Goal: Task Accomplishment & Management: Use online tool/utility

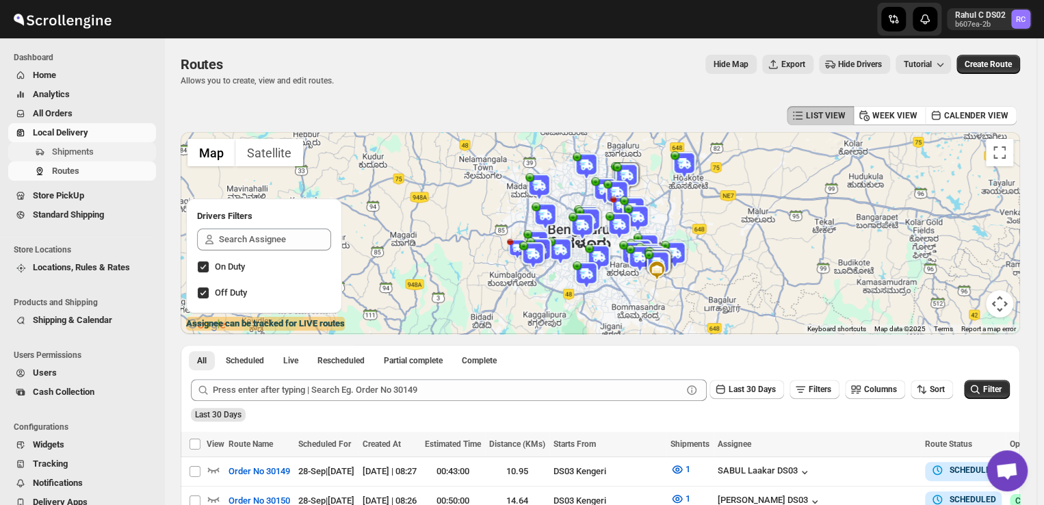
click at [89, 148] on span "Shipments" at bounding box center [73, 151] width 42 height 10
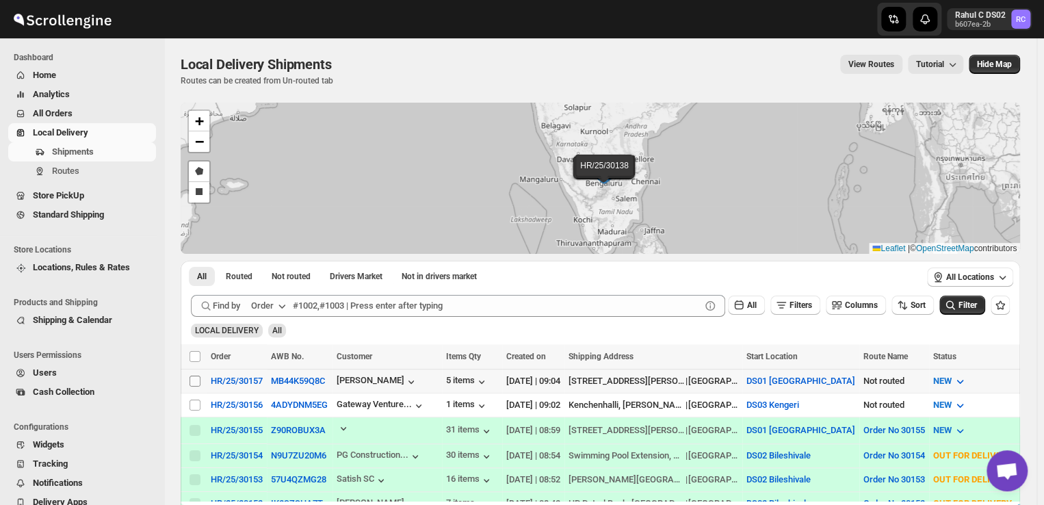
click at [192, 378] on input "Select shipment" at bounding box center [195, 381] width 11 height 11
checkbox input "true"
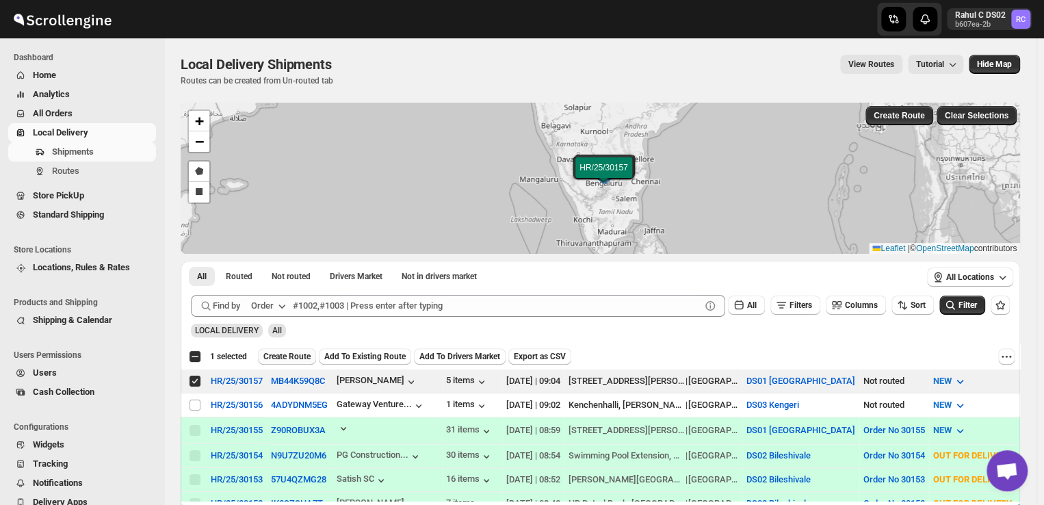
click at [296, 352] on span "Create Route" at bounding box center [286, 356] width 47 height 11
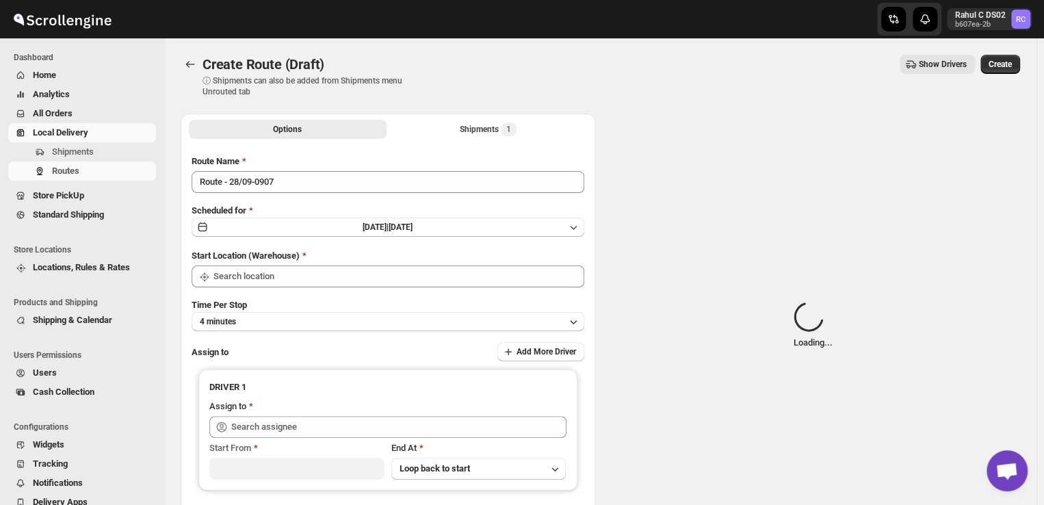
type input "DS01 [GEOGRAPHIC_DATA]"
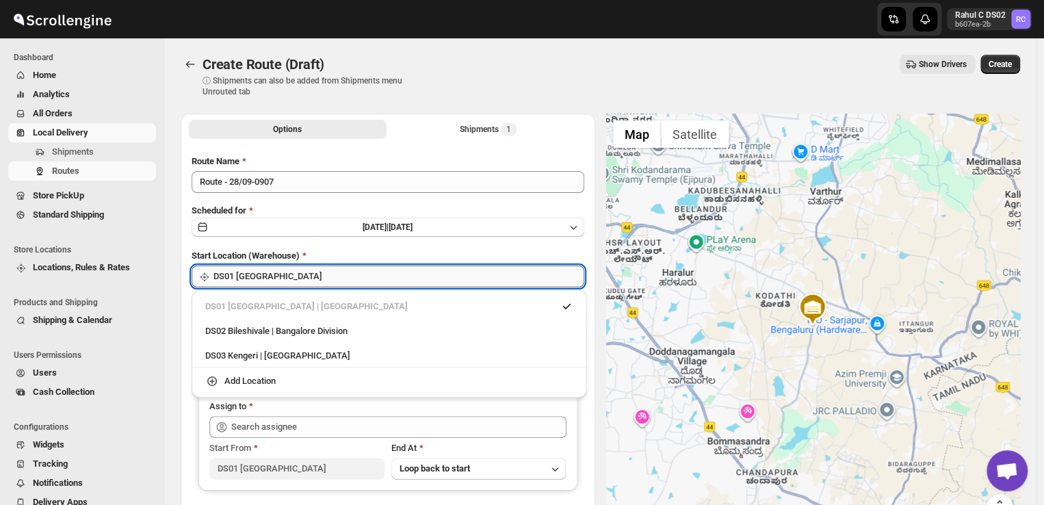
click at [287, 283] on input "DS01 [GEOGRAPHIC_DATA]" at bounding box center [398, 276] width 371 height 22
click at [213, 354] on div "DS03 Kengeri | [GEOGRAPHIC_DATA]" at bounding box center [389, 356] width 368 height 14
type input "DS03 Kengeri"
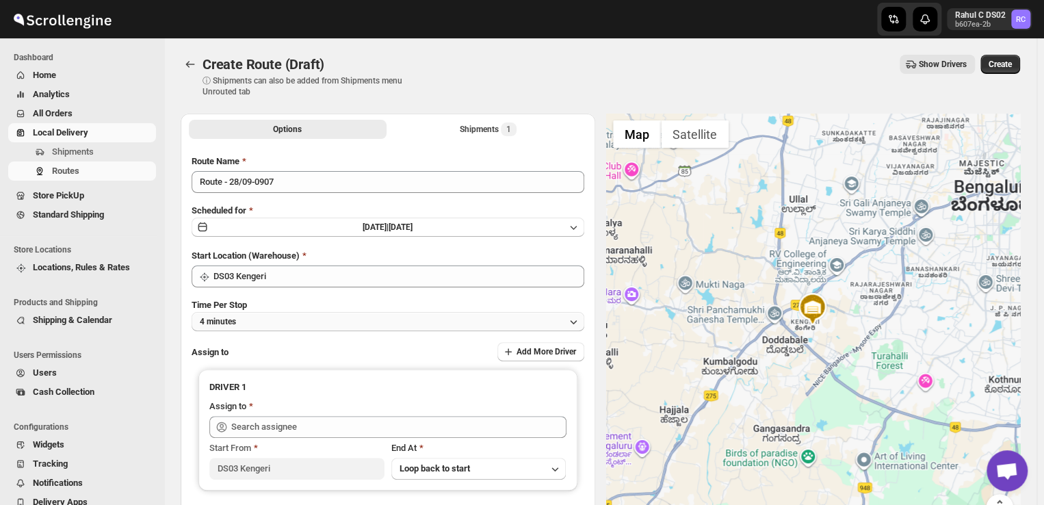
click at [274, 320] on button "4 minutes" at bounding box center [388, 321] width 393 height 19
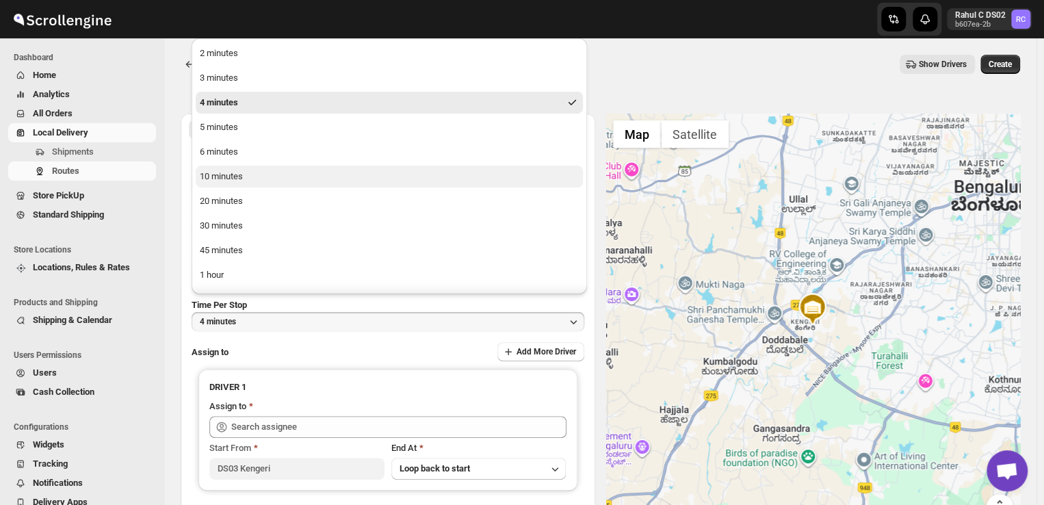
click at [241, 179] on div "10 minutes" at bounding box center [221, 177] width 43 height 14
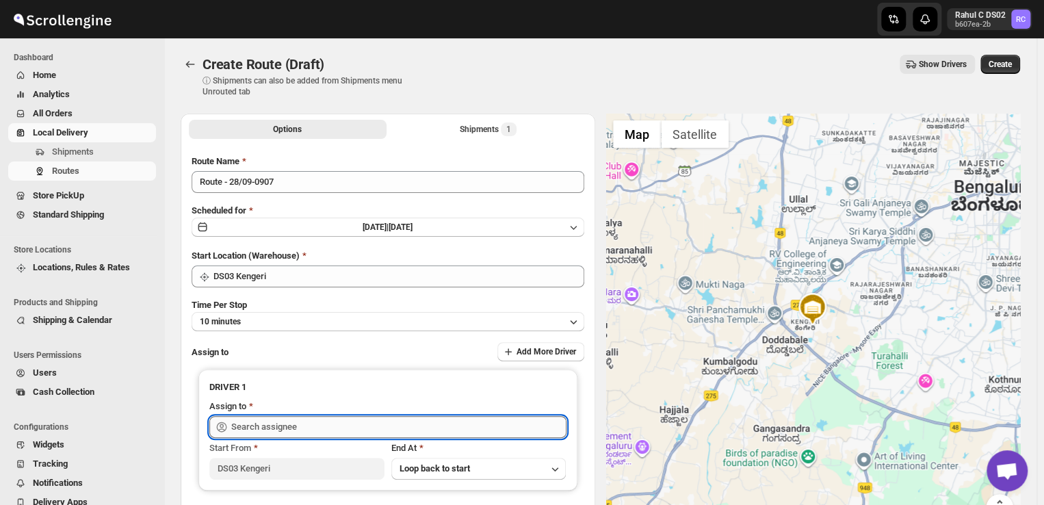
click at [320, 426] on input "text" at bounding box center [398, 427] width 335 height 22
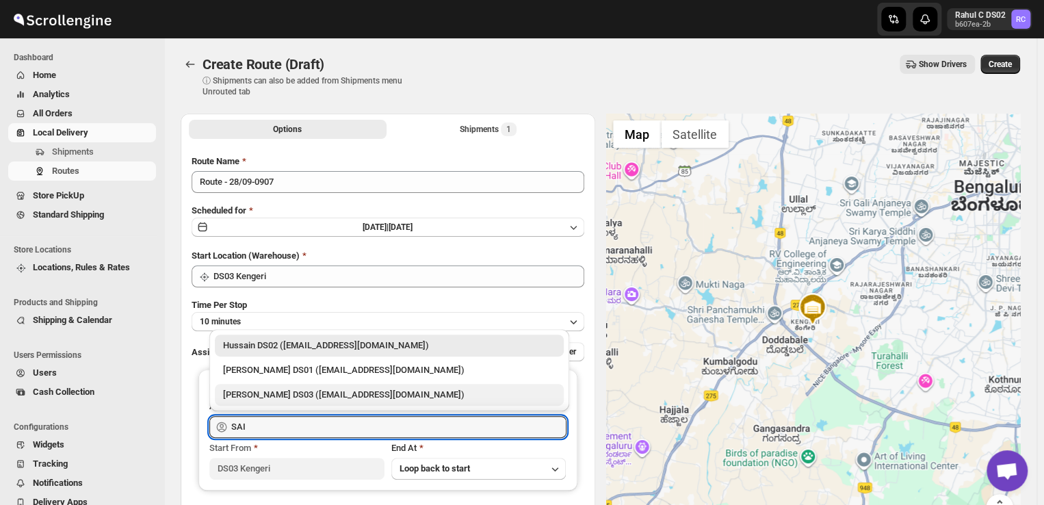
click at [263, 391] on div "[PERSON_NAME] DS03 ([EMAIL_ADDRESS][DOMAIN_NAME])" at bounding box center [389, 395] width 333 height 14
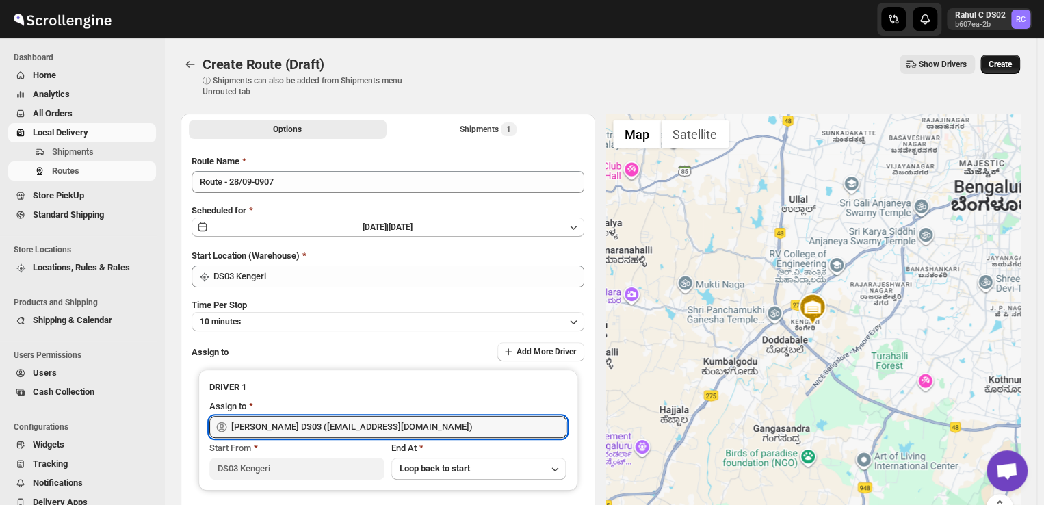
type input "[PERSON_NAME] DS03 ([EMAIL_ADDRESS][DOMAIN_NAME])"
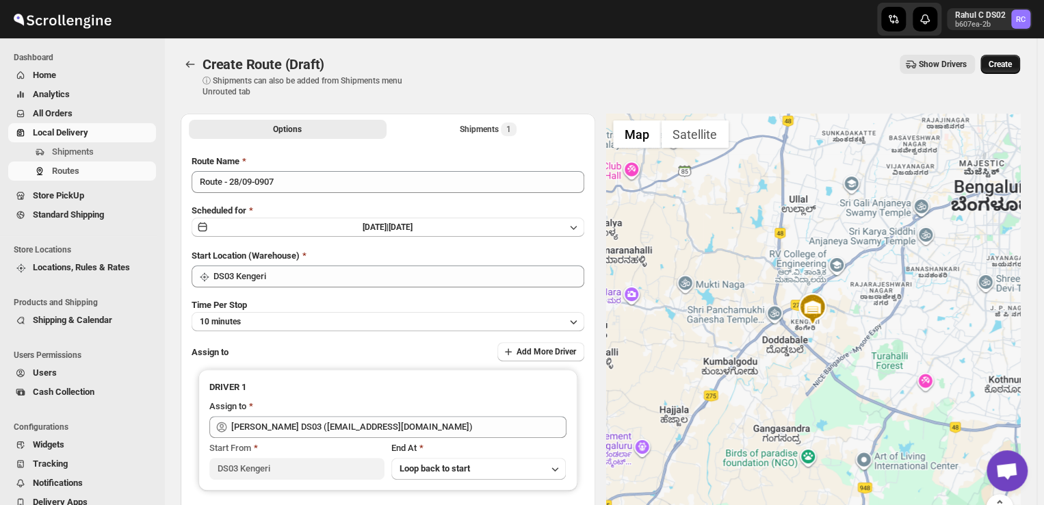
click at [1007, 59] on span "Create" at bounding box center [1000, 64] width 23 height 11
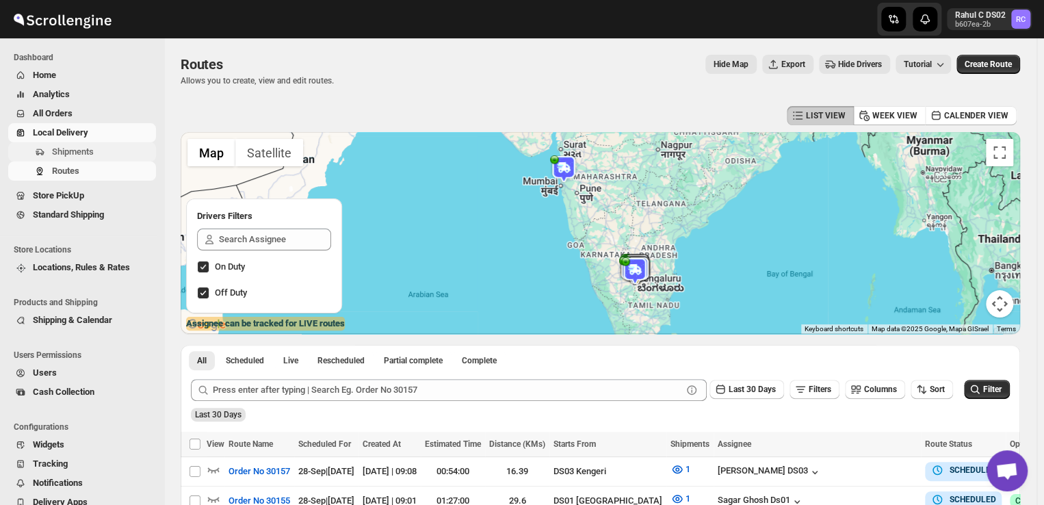
click at [93, 151] on span "Shipments" at bounding box center [73, 151] width 42 height 10
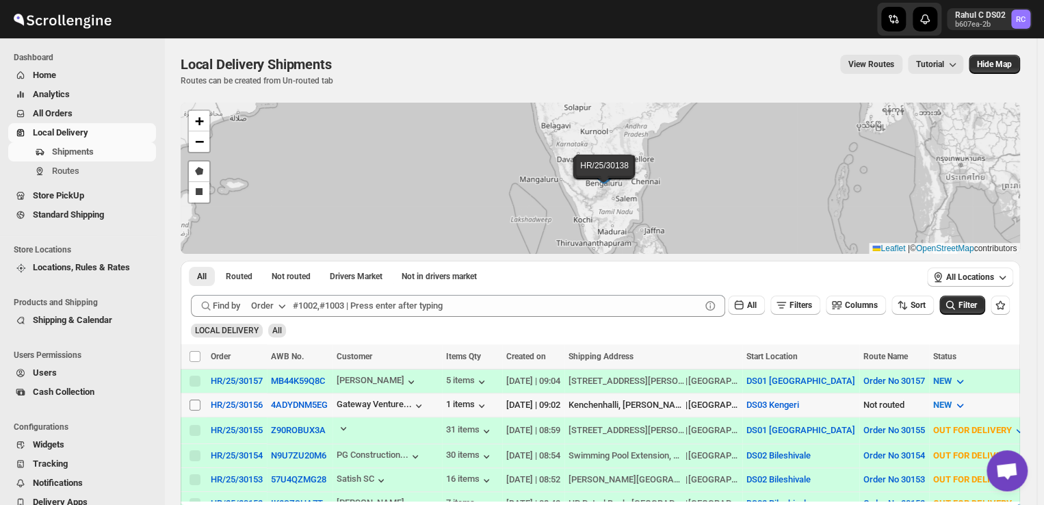
click at [191, 402] on input "Select shipment" at bounding box center [195, 405] width 11 height 11
checkbox input "true"
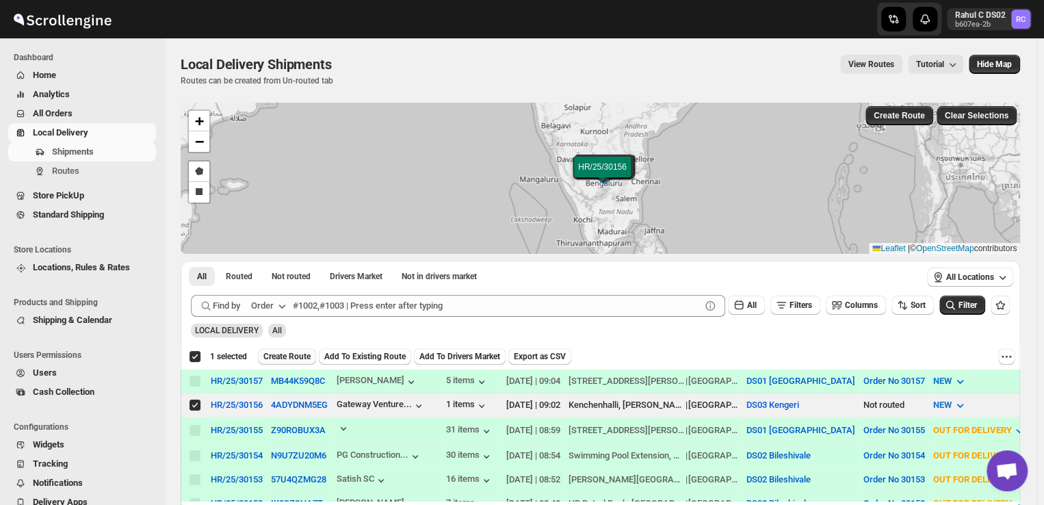
click at [285, 358] on span "Create Route" at bounding box center [286, 356] width 47 height 11
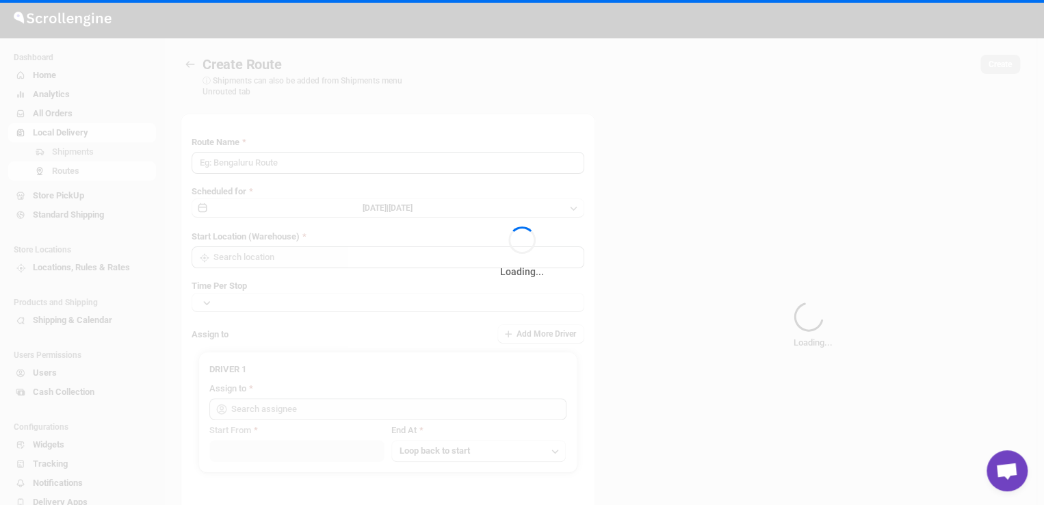
type input "Route - 28/09-0908"
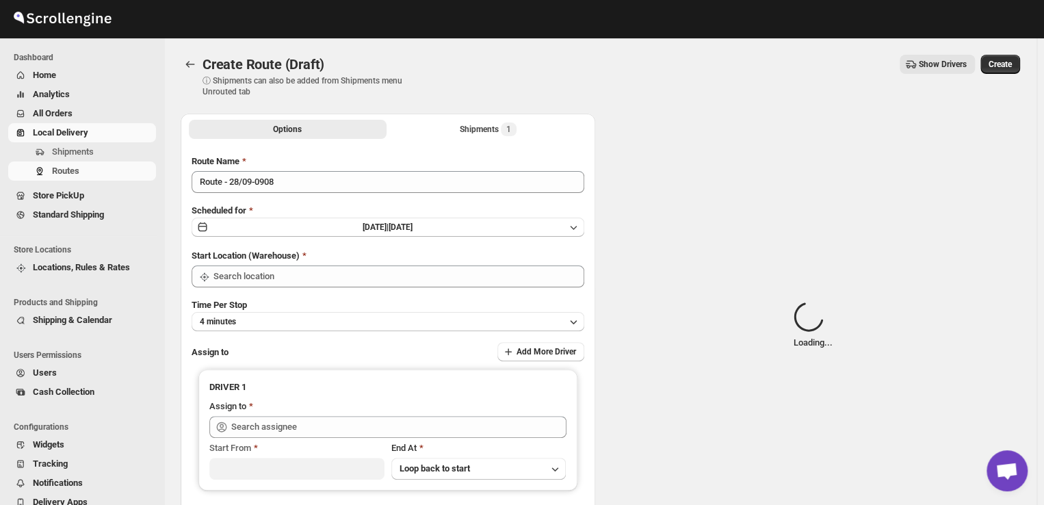
type input "DS03 Kengeri"
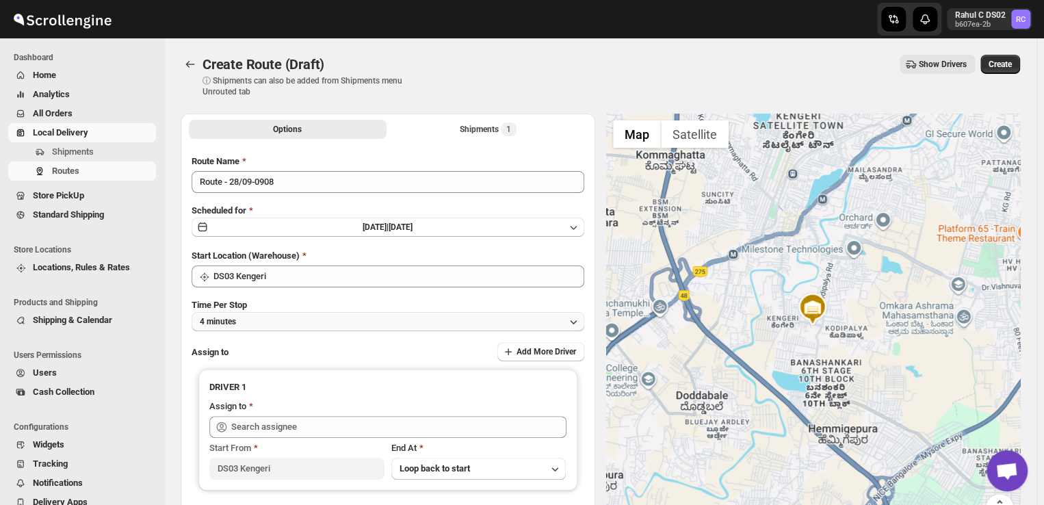
click at [272, 321] on button "4 minutes" at bounding box center [388, 321] width 393 height 19
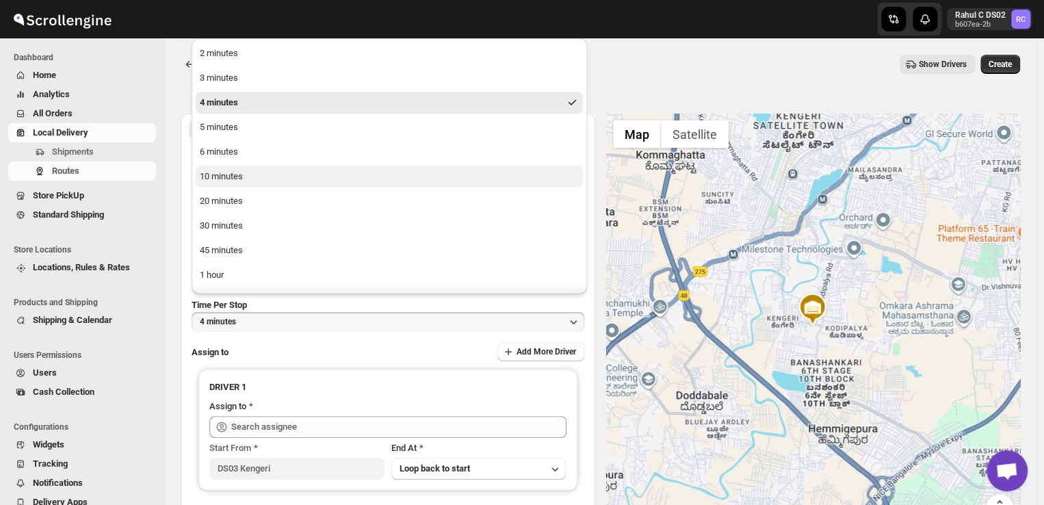
click at [241, 176] on div "10 minutes" at bounding box center [221, 177] width 43 height 14
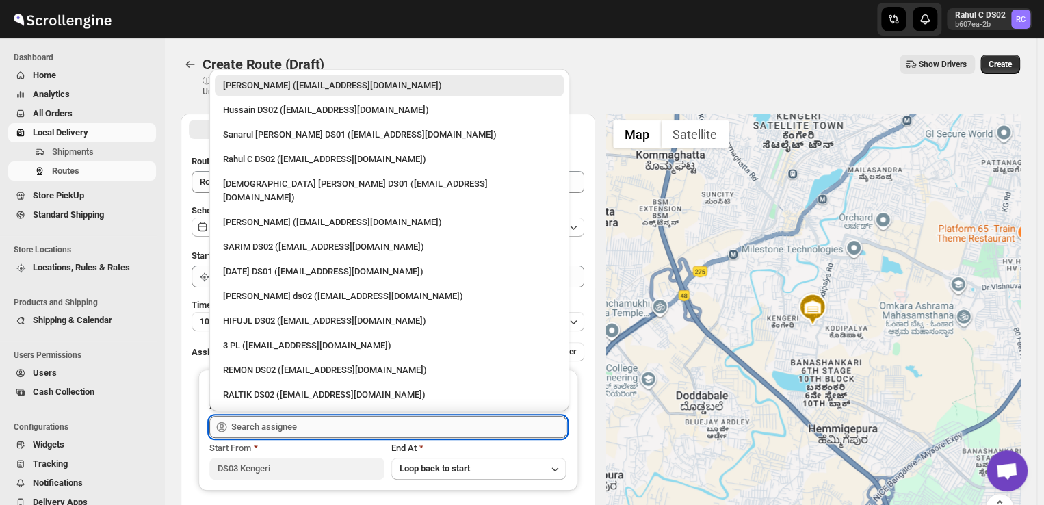
click at [307, 426] on input "text" at bounding box center [398, 427] width 335 height 22
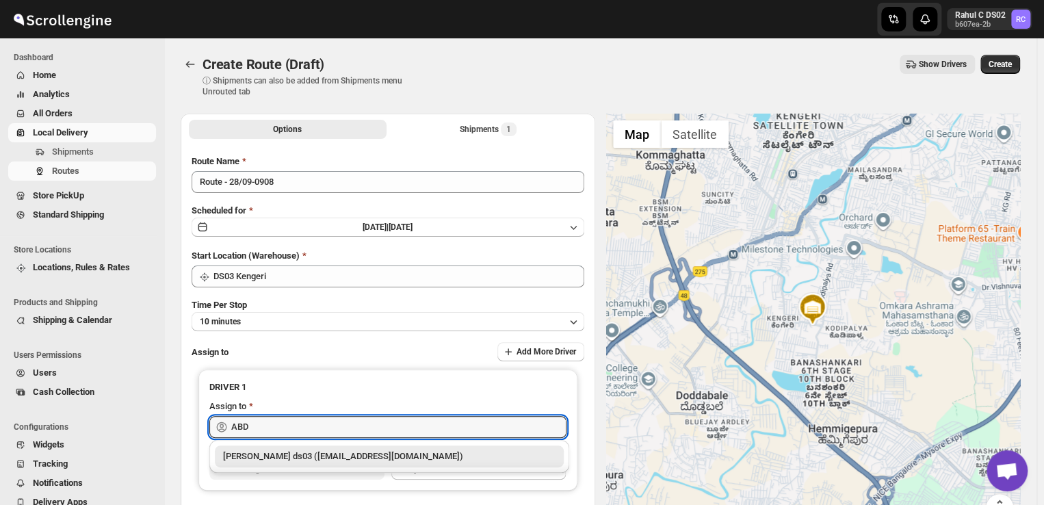
click at [335, 452] on div "[PERSON_NAME] ds03 ([EMAIL_ADDRESS][DOMAIN_NAME])" at bounding box center [389, 457] width 333 height 14
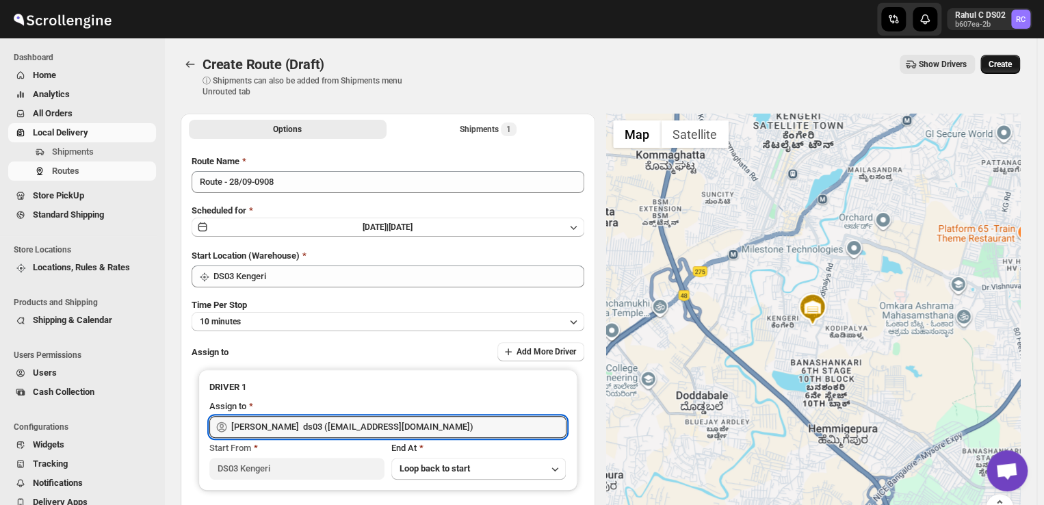
type input "[PERSON_NAME] ds03 ([EMAIL_ADDRESS][DOMAIN_NAME])"
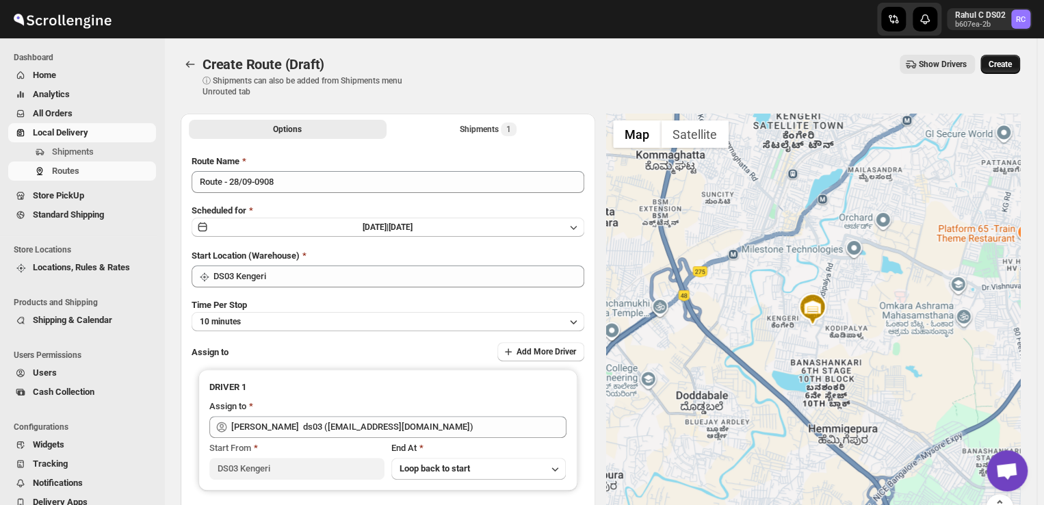
click at [1002, 61] on span "Create" at bounding box center [1000, 64] width 23 height 11
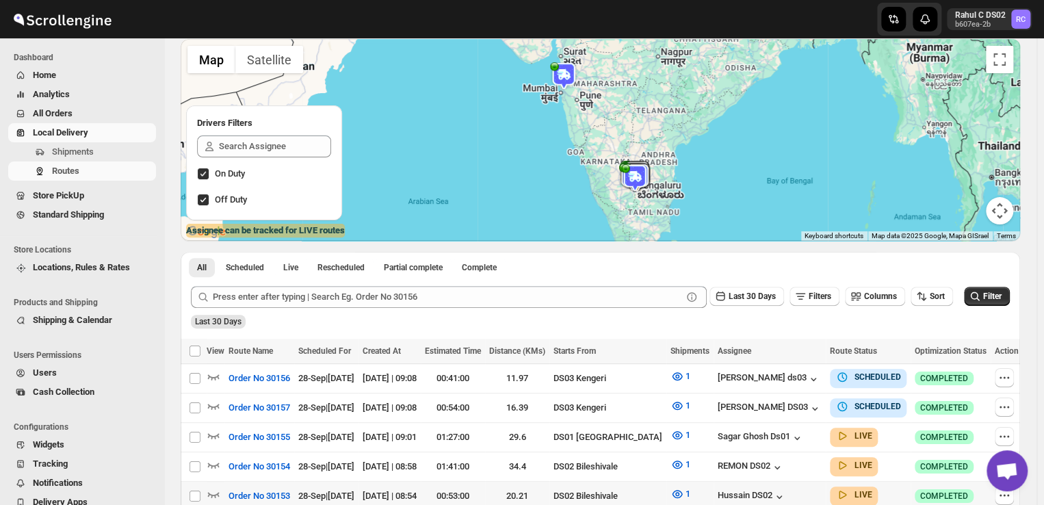
scroll to position [120, 0]
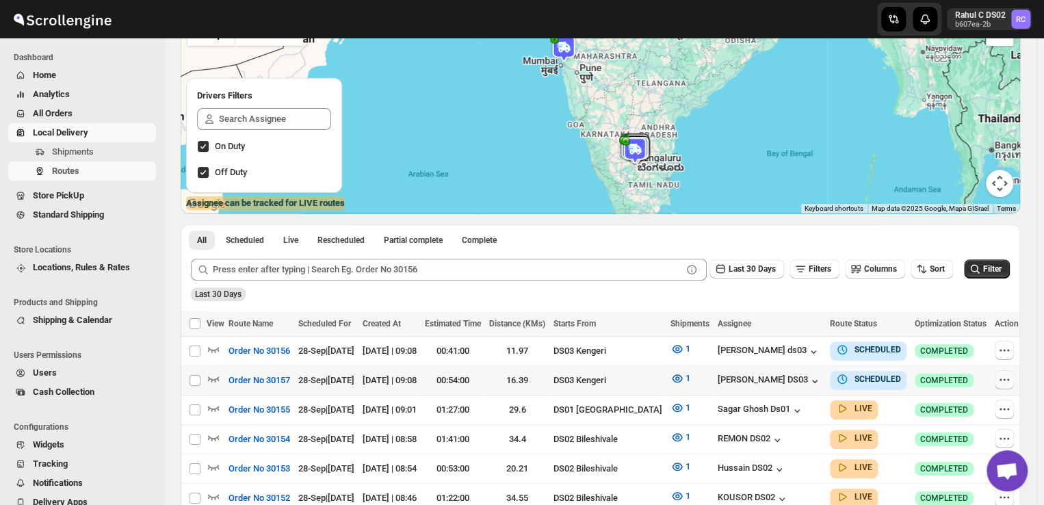
click at [1004, 376] on icon "button" at bounding box center [1005, 380] width 14 height 14
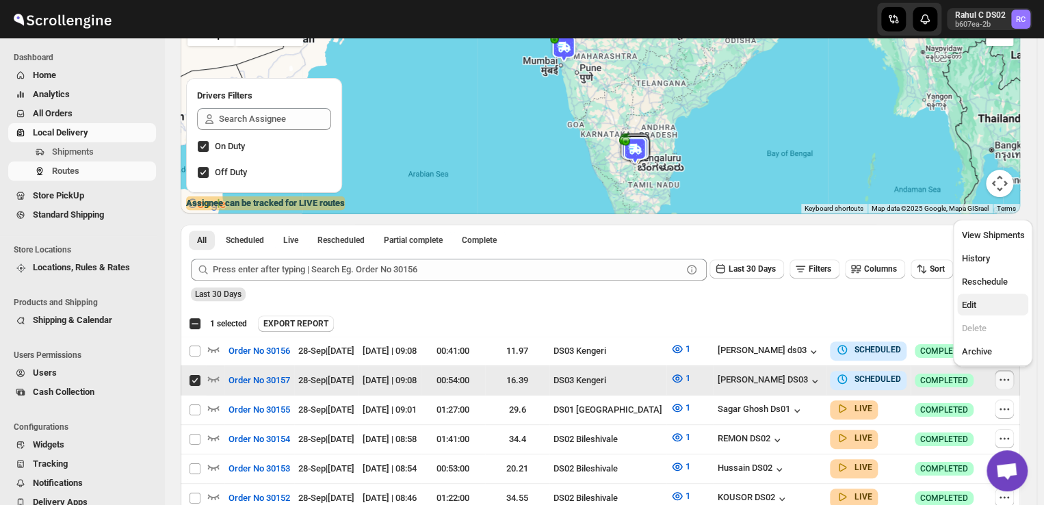
click at [967, 306] on span "Edit" at bounding box center [968, 305] width 14 height 10
checkbox input "false"
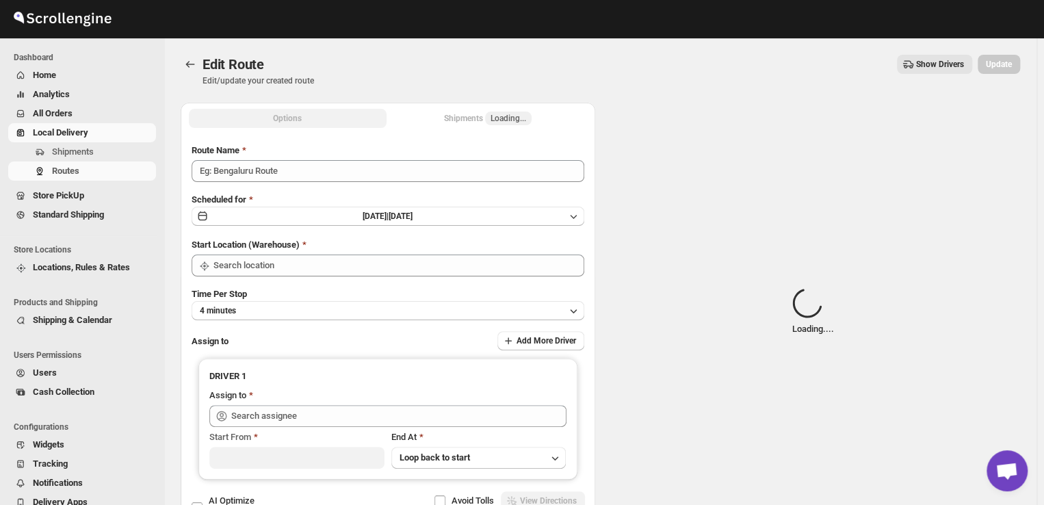
type input "Order No 30157"
type input "DS03 Kengeri"
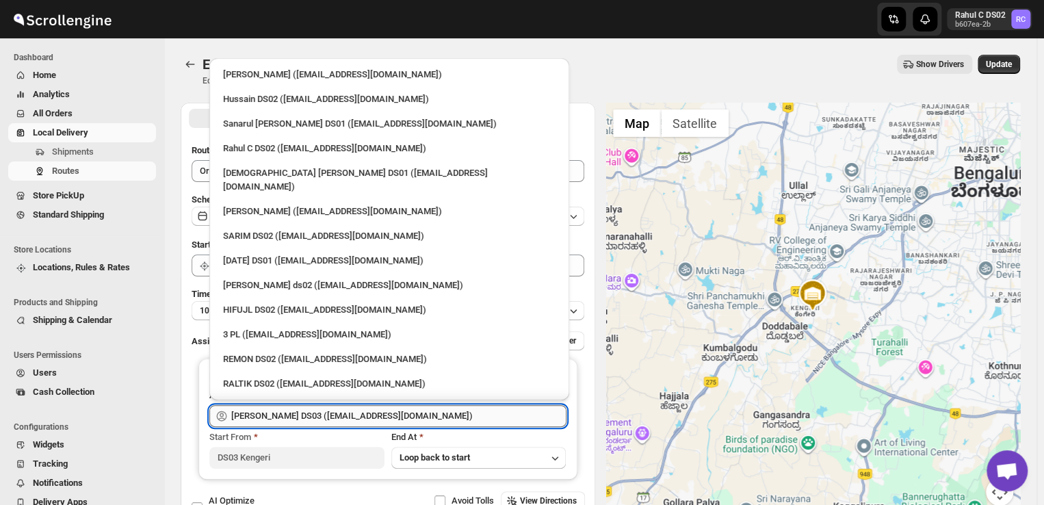
click at [424, 414] on input "[PERSON_NAME] DS03 ([EMAIL_ADDRESS][DOMAIN_NAME])" at bounding box center [398, 416] width 335 height 22
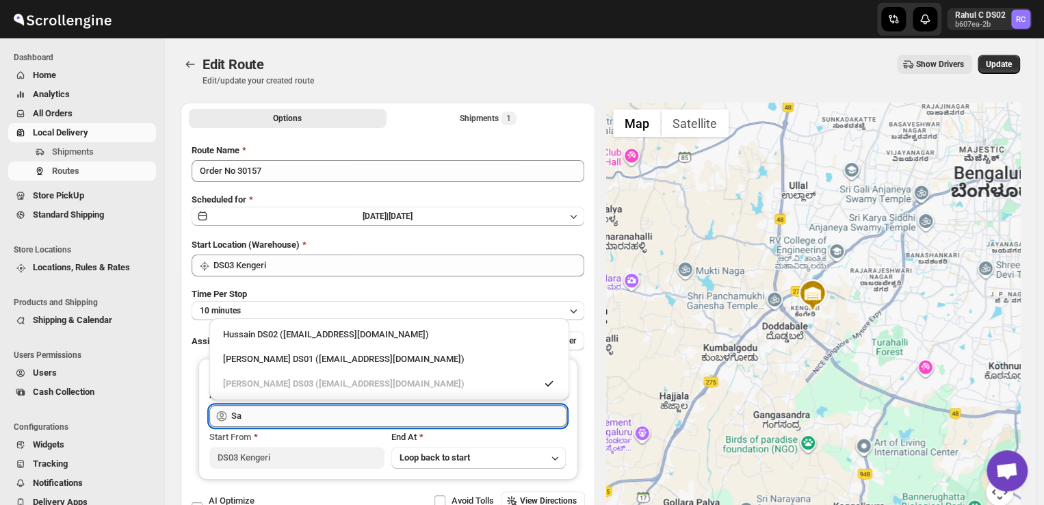
type input "S"
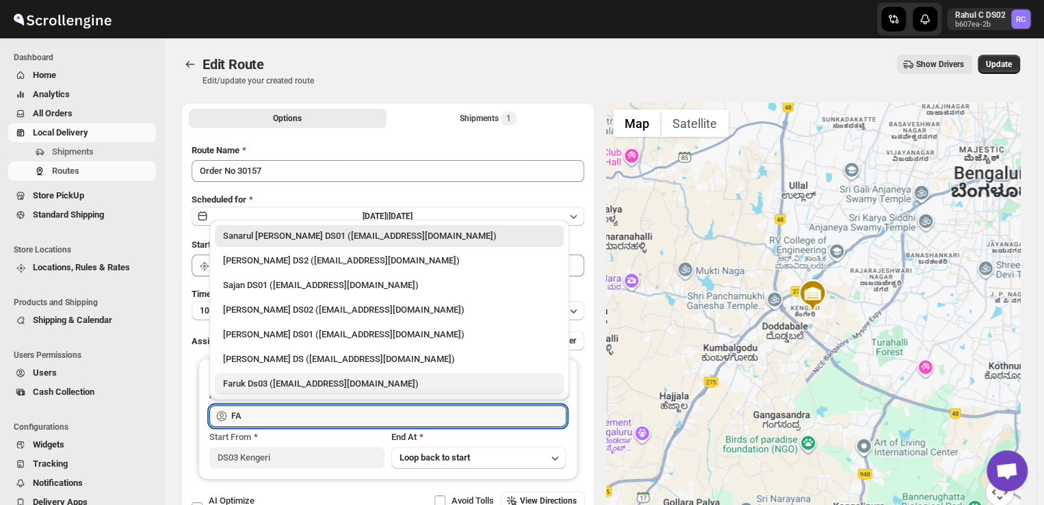
click at [354, 381] on div "Faruk Ds03 ([EMAIL_ADDRESS][DOMAIN_NAME])" at bounding box center [389, 384] width 333 height 14
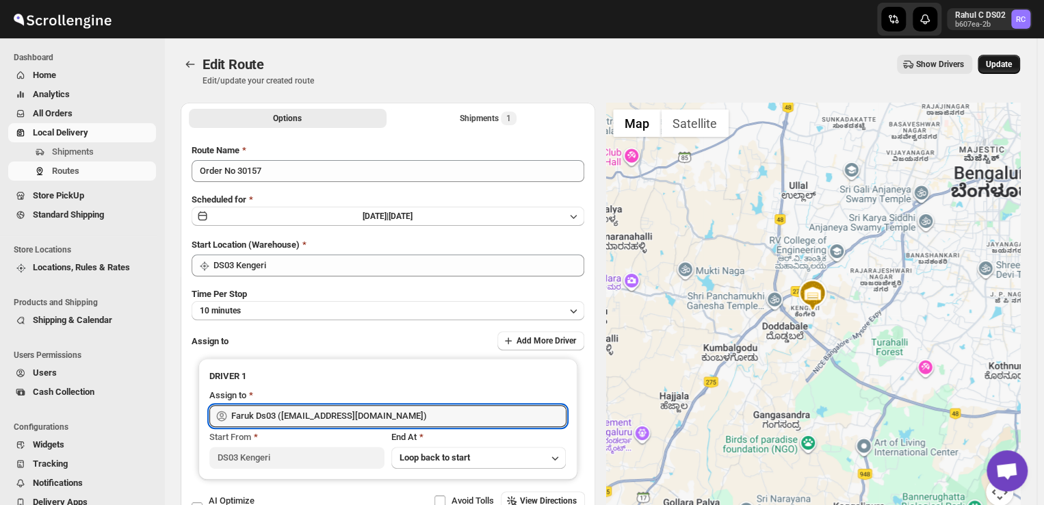
type input "Faruk Ds03 ([EMAIL_ADDRESS][DOMAIN_NAME])"
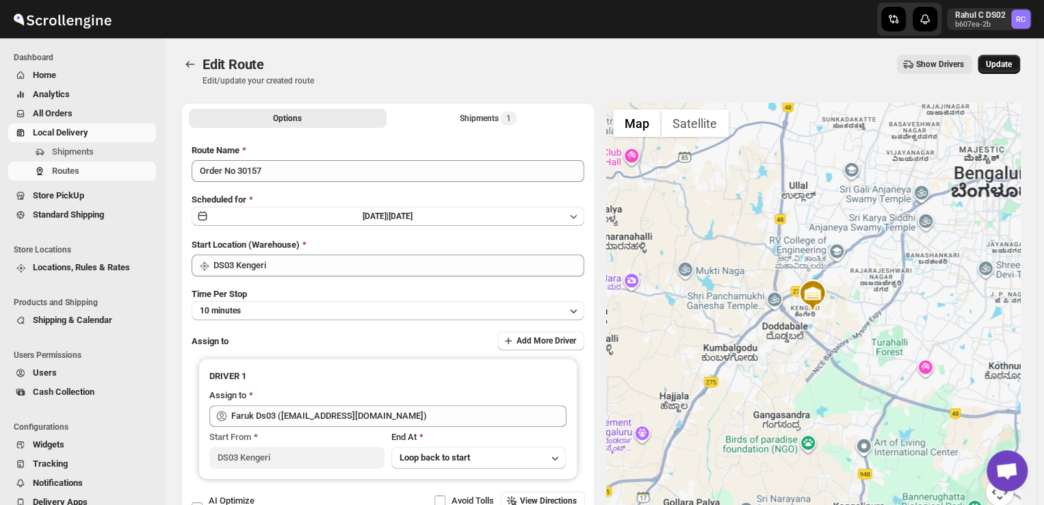
click at [1007, 61] on span "Update" at bounding box center [999, 64] width 26 height 11
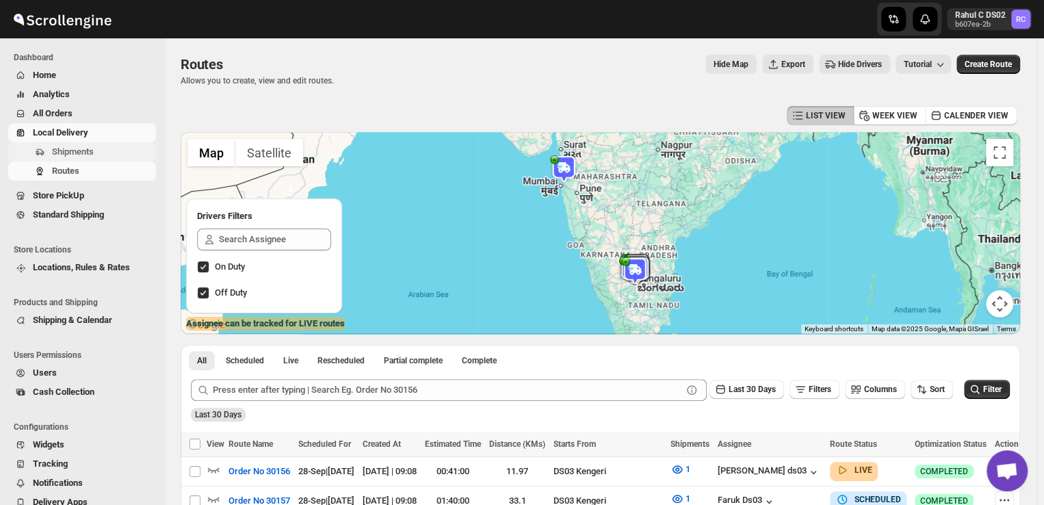
click at [95, 153] on span "Shipments" at bounding box center [102, 152] width 101 height 14
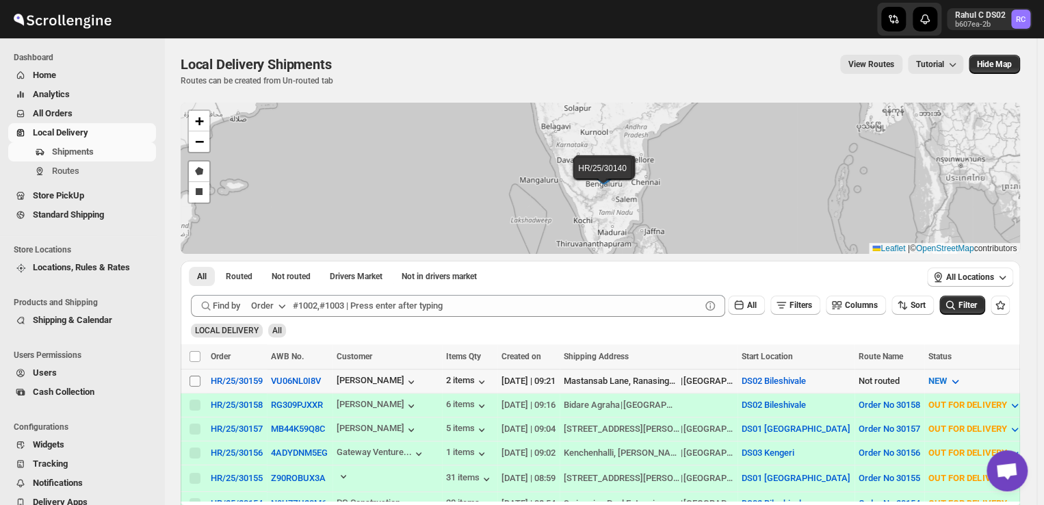
click at [194, 375] on span at bounding box center [195, 381] width 12 height 12
click at [194, 376] on input "Select shipment" at bounding box center [195, 381] width 11 height 11
checkbox input "false"
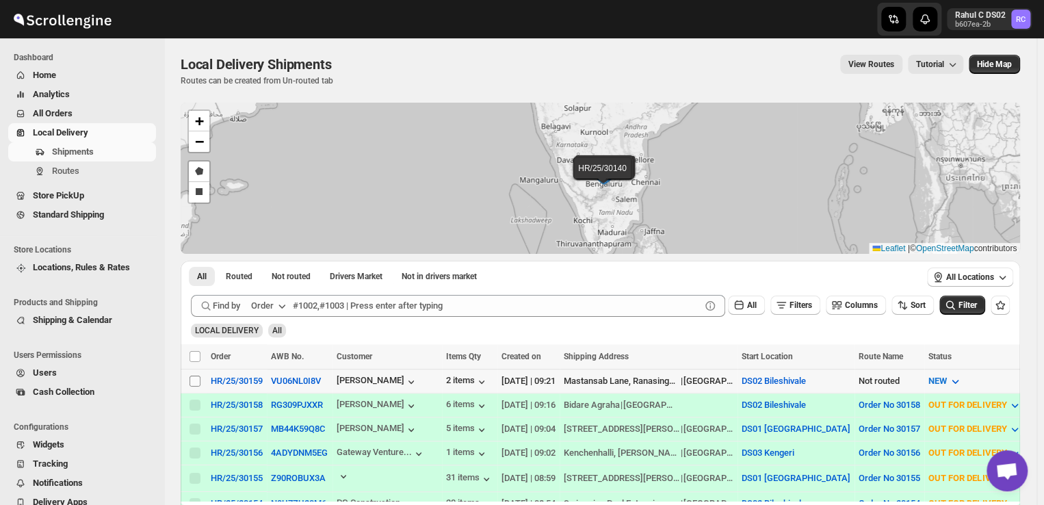
checkbox input "false"
click at [194, 375] on span at bounding box center [195, 381] width 12 height 12
click at [194, 376] on input "Select shipment" at bounding box center [195, 381] width 11 height 11
checkbox input "false"
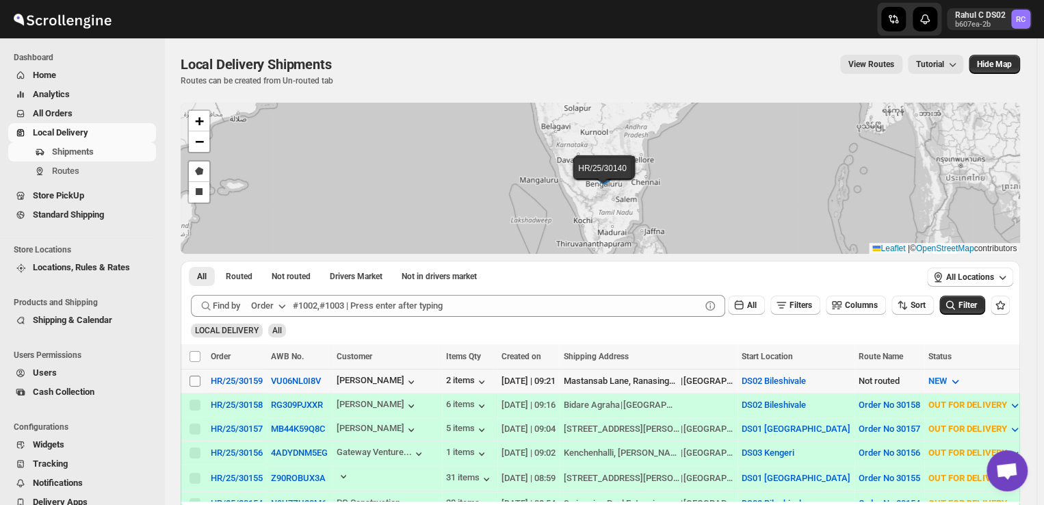
checkbox input "false"
click at [194, 377] on input "Select shipment" at bounding box center [195, 381] width 11 height 11
checkbox input "true"
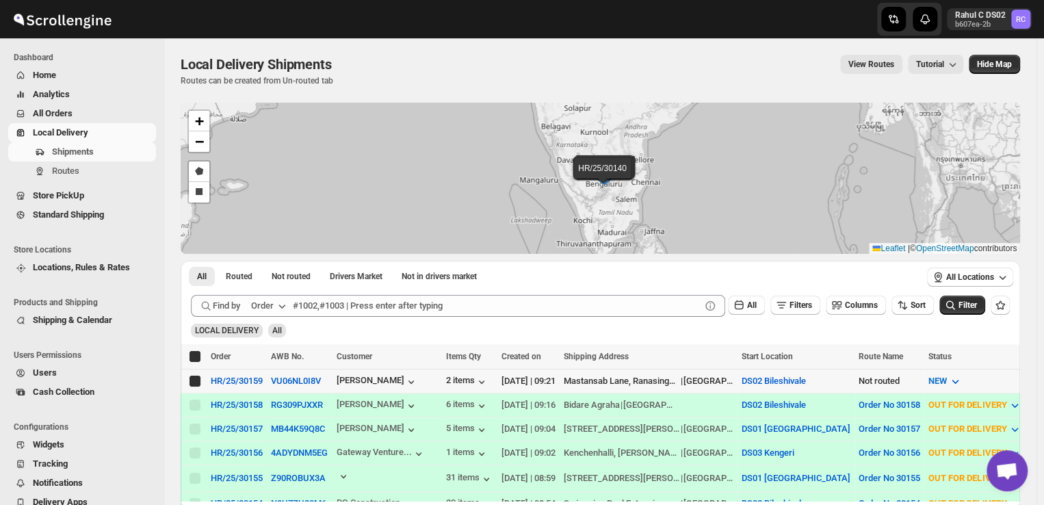
checkbox input "true"
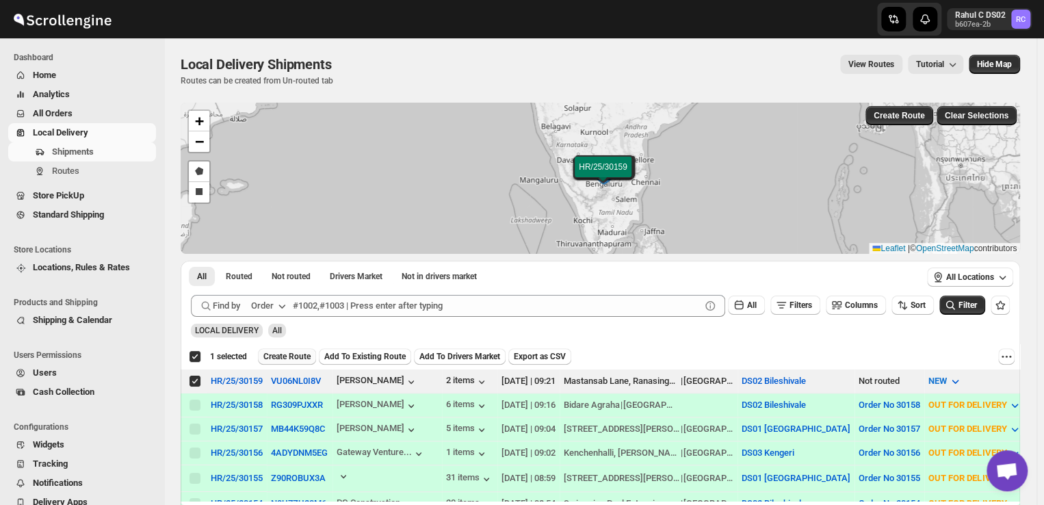
click at [296, 357] on span "Create Route" at bounding box center [286, 356] width 47 height 11
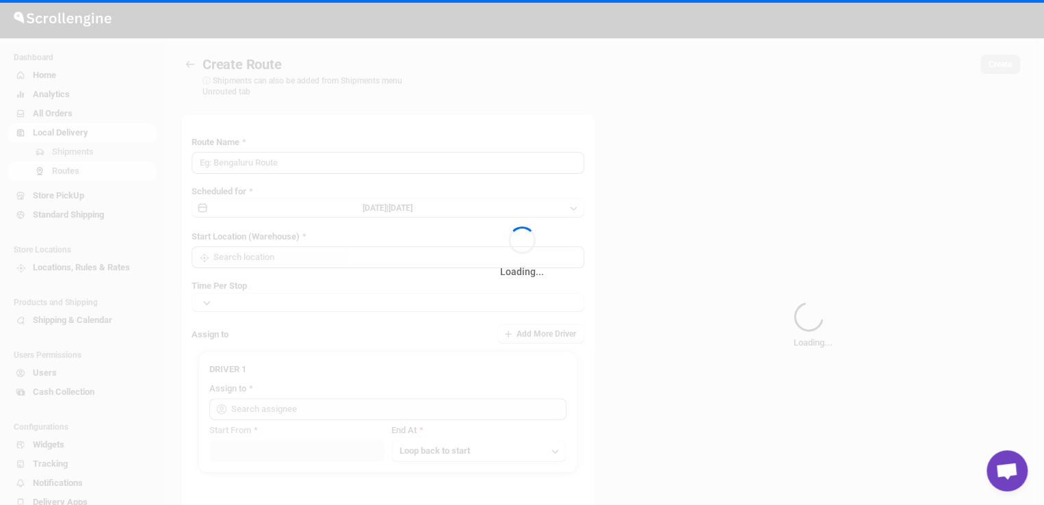
type input "Route - 28/09-0922"
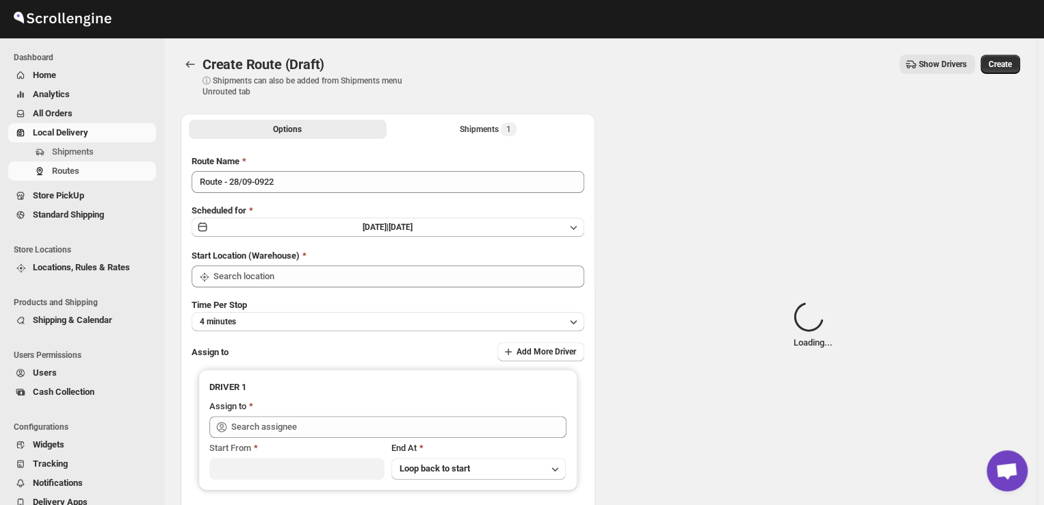
type input "DS02 Bileshivale"
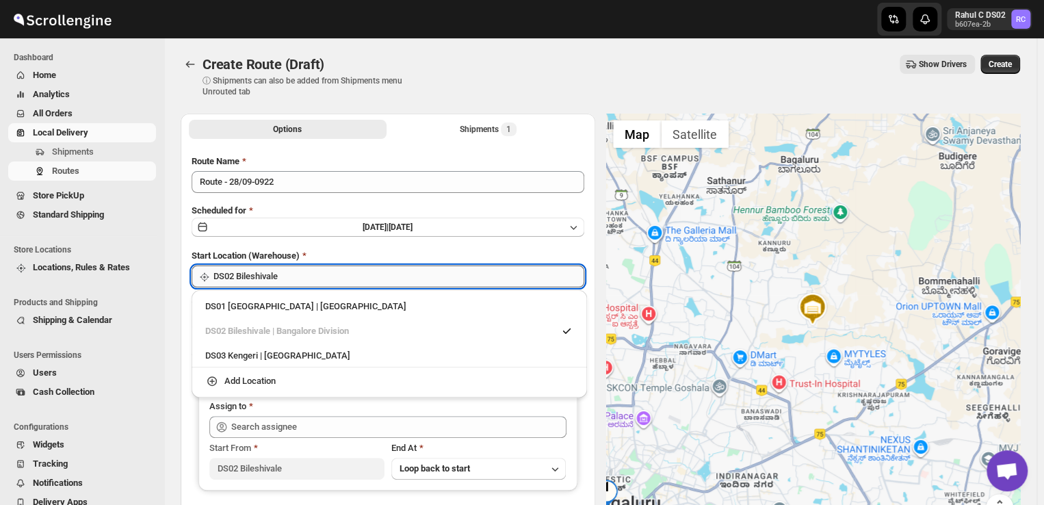
click at [302, 280] on input "DS02 Bileshivale" at bounding box center [398, 276] width 371 height 22
click at [219, 354] on div "DS03 Kengeri | [GEOGRAPHIC_DATA]" at bounding box center [389, 356] width 368 height 14
type input "DS03 Kengeri"
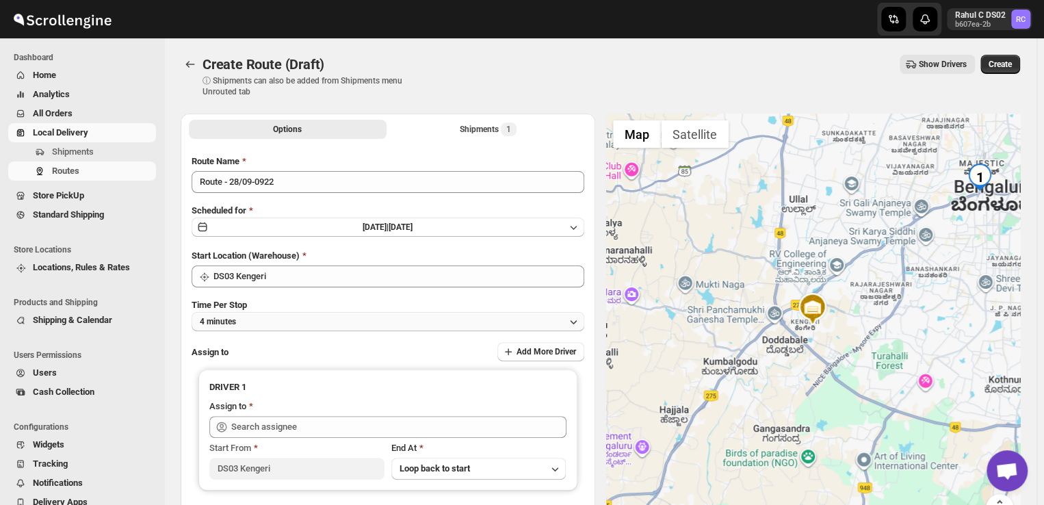
click at [268, 318] on button "4 minutes" at bounding box center [388, 321] width 393 height 19
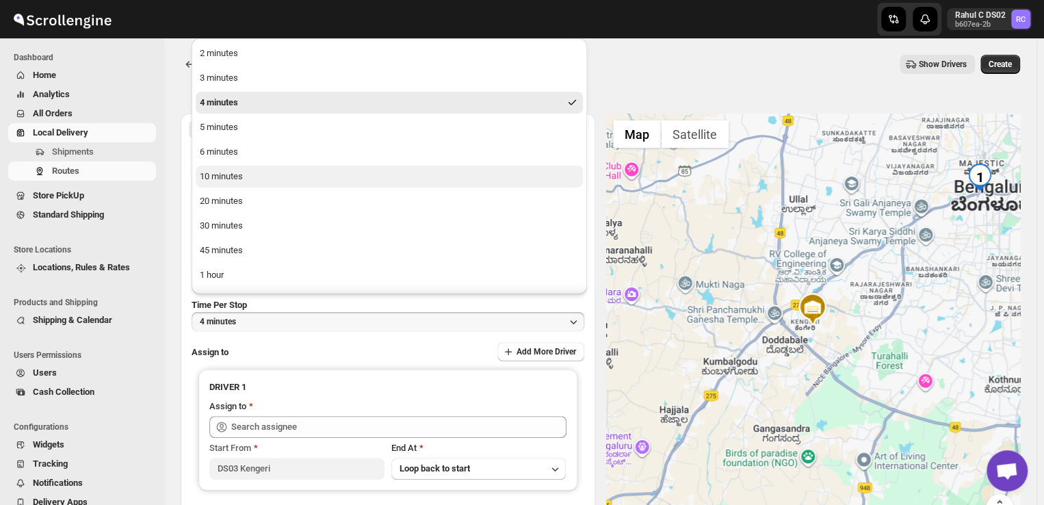
click at [233, 175] on div "10 minutes" at bounding box center [221, 177] width 43 height 14
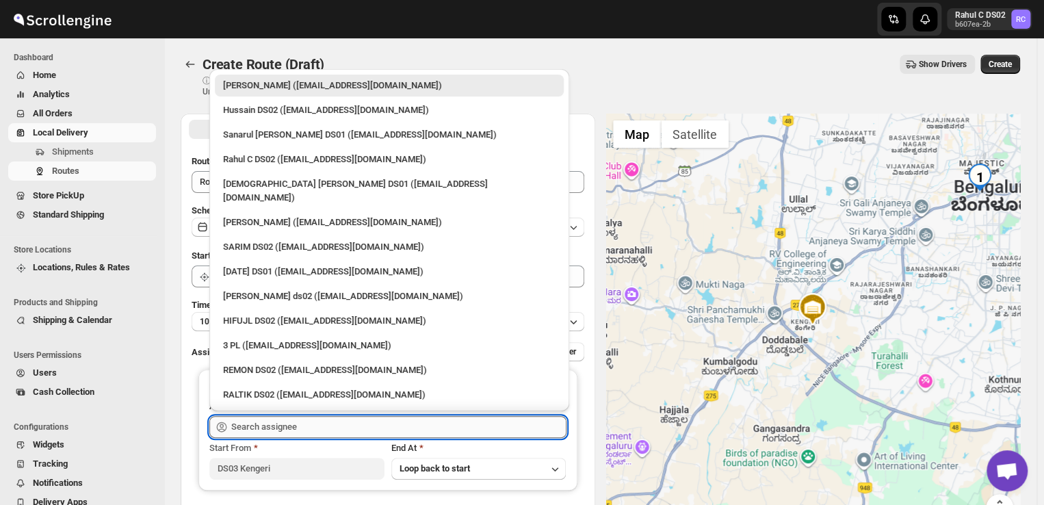
click at [307, 428] on input "text" at bounding box center [398, 427] width 335 height 22
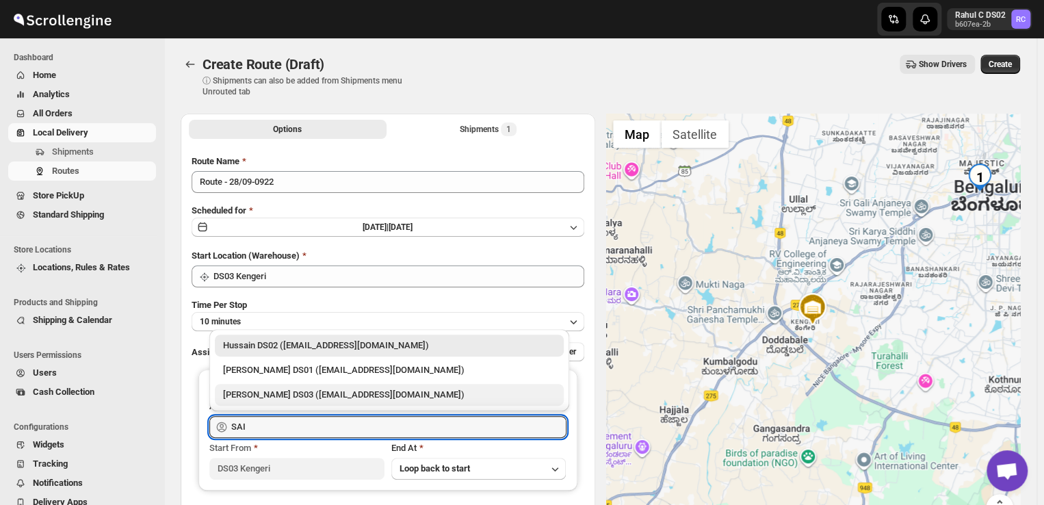
click at [299, 394] on div "[PERSON_NAME] DS03 ([EMAIL_ADDRESS][DOMAIN_NAME])" at bounding box center [389, 395] width 333 height 14
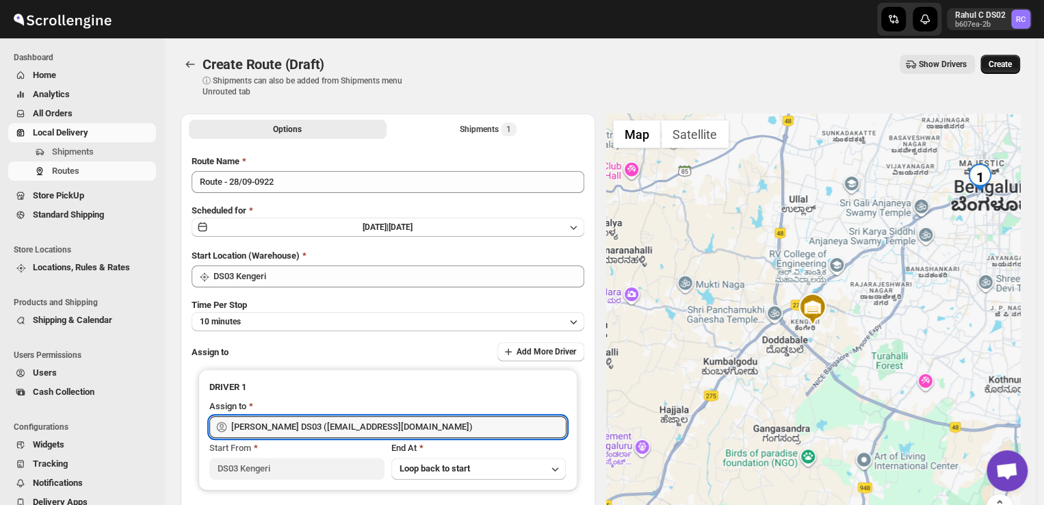
type input "[PERSON_NAME] DS03 ([EMAIL_ADDRESS][DOMAIN_NAME])"
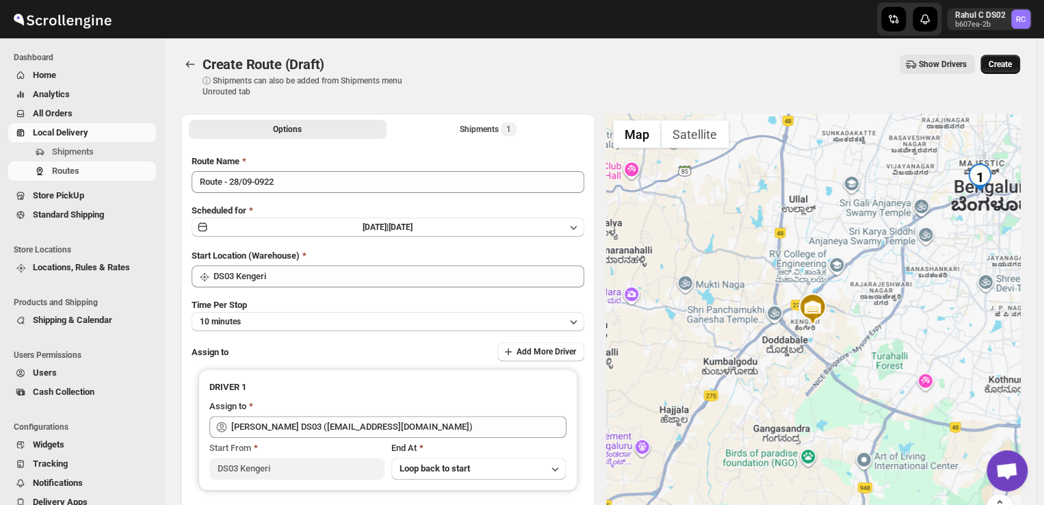
click at [1012, 62] on span "Create" at bounding box center [1000, 64] width 23 height 11
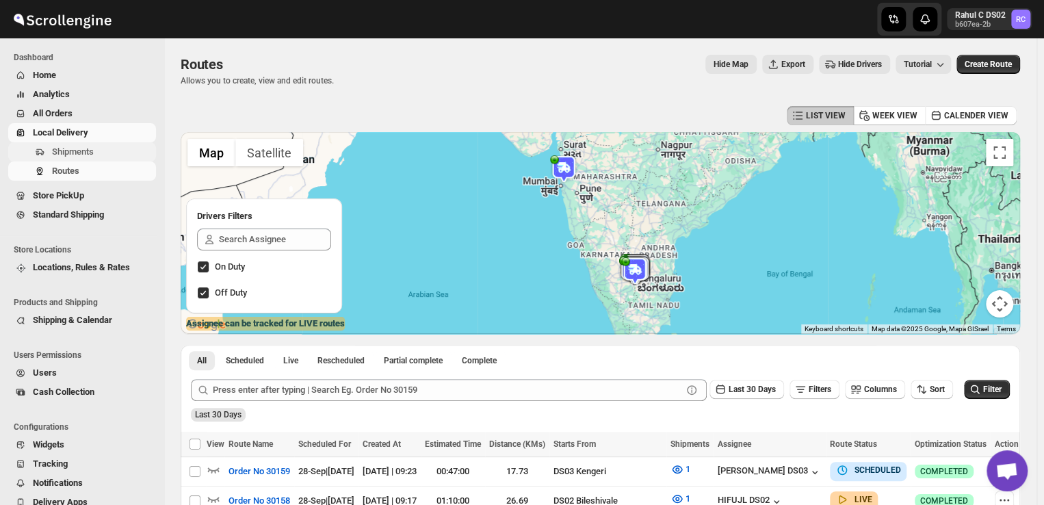
click at [71, 152] on span "Shipments" at bounding box center [73, 151] width 42 height 10
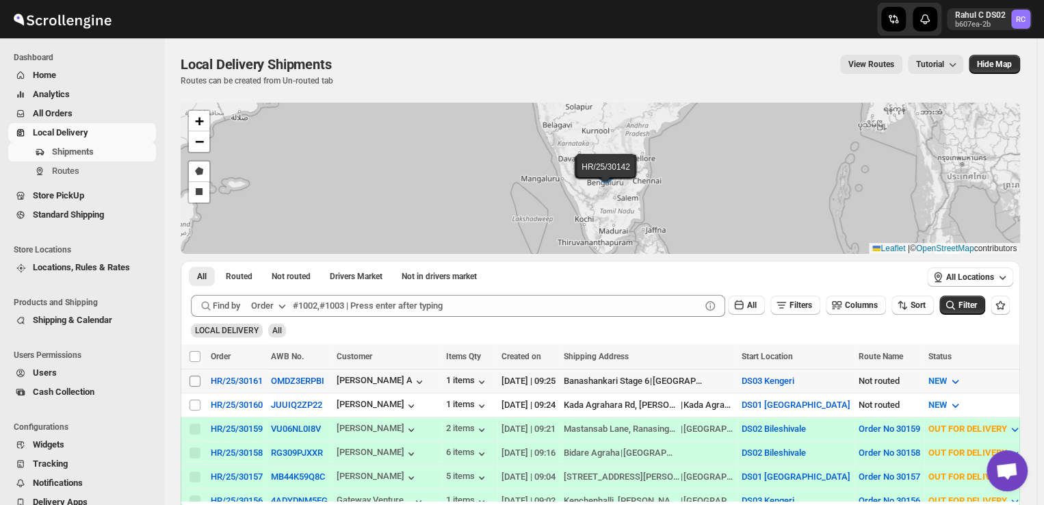
click at [192, 378] on input "Select shipment" at bounding box center [195, 381] width 11 height 11
checkbox input "true"
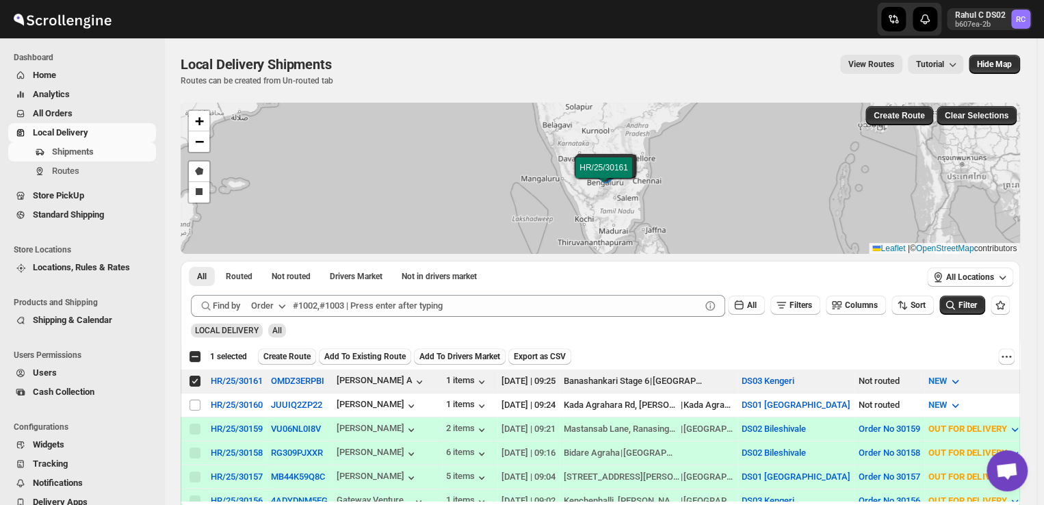
click at [291, 354] on span "Create Route" at bounding box center [286, 356] width 47 height 11
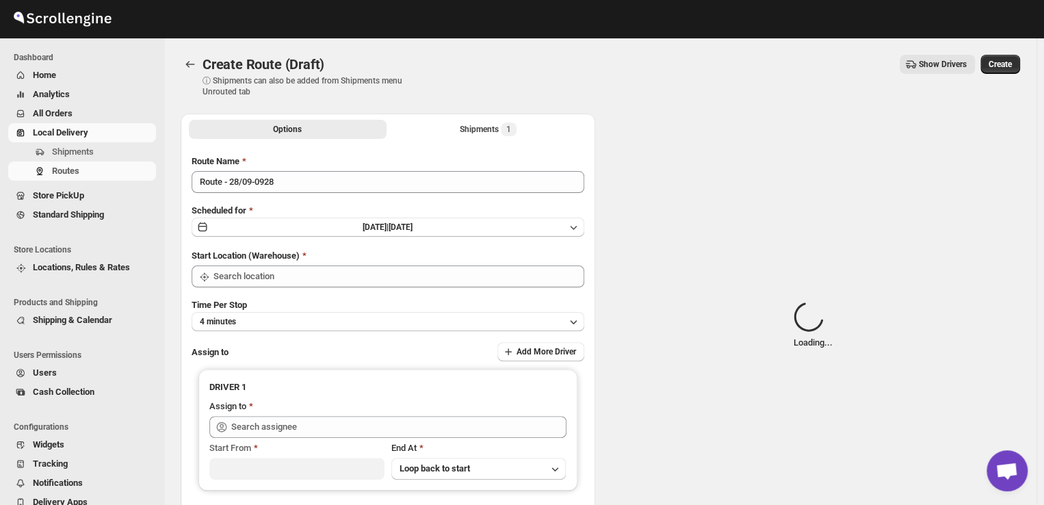
type input "DS03 Kengeri"
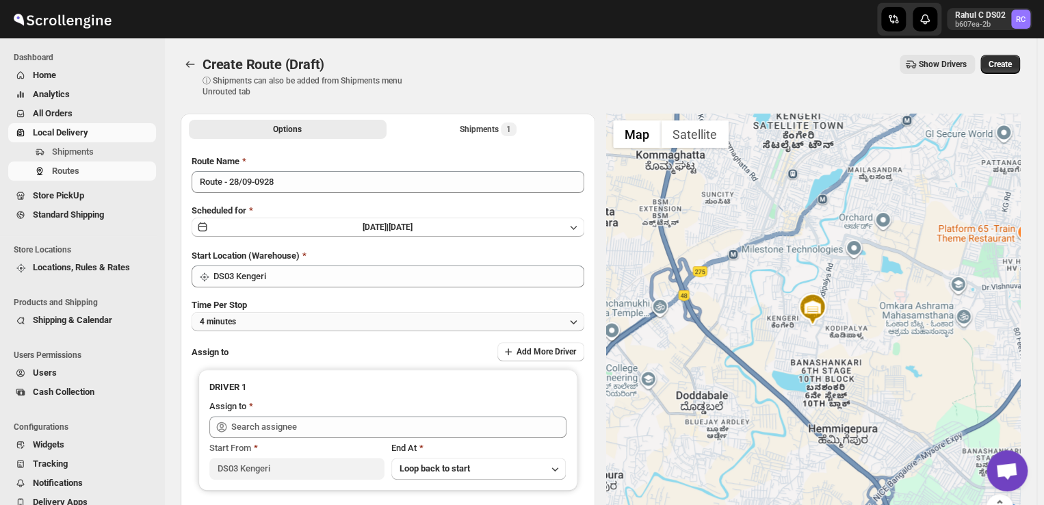
click at [261, 320] on button "4 minutes" at bounding box center [388, 321] width 393 height 19
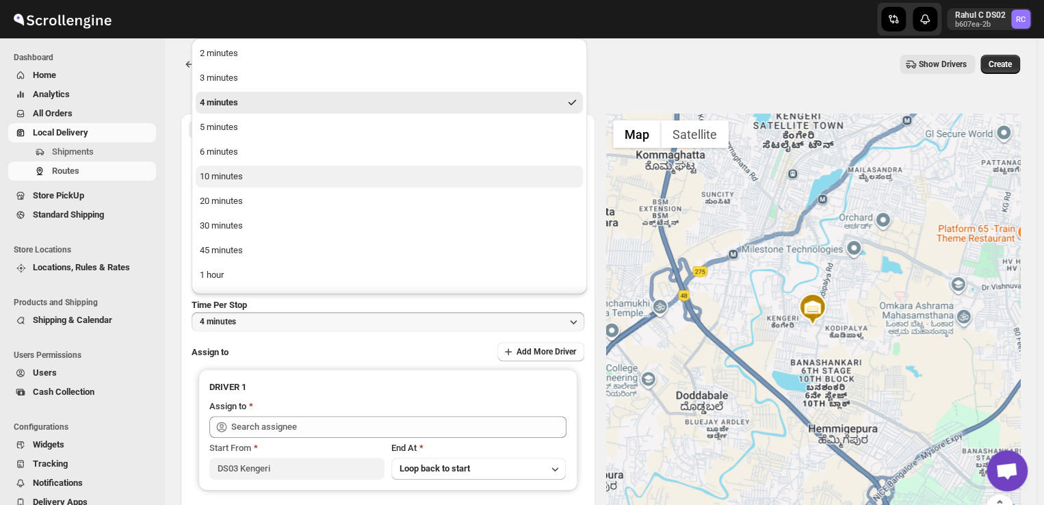
click at [247, 179] on button "10 minutes" at bounding box center [389, 177] width 387 height 22
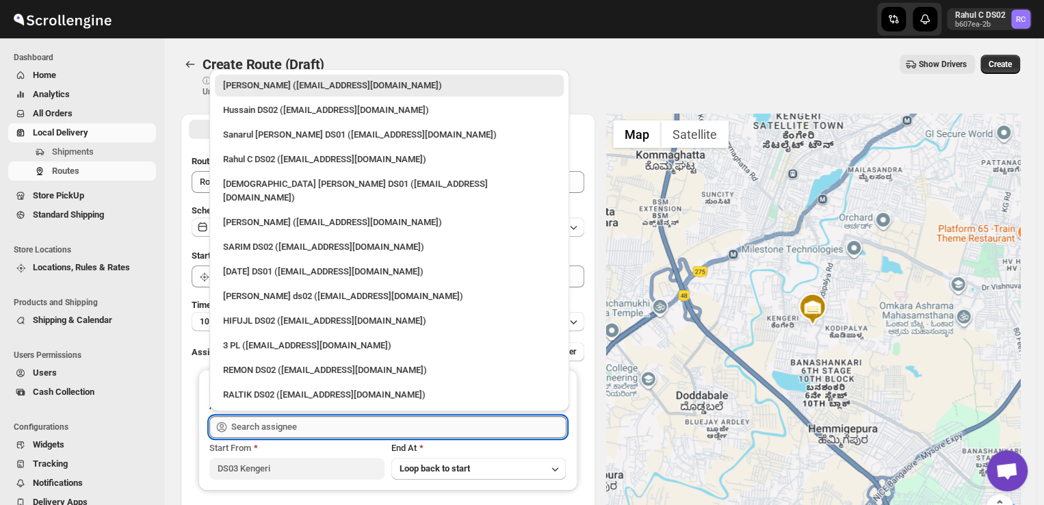
click at [303, 430] on input "text" at bounding box center [398, 427] width 335 height 22
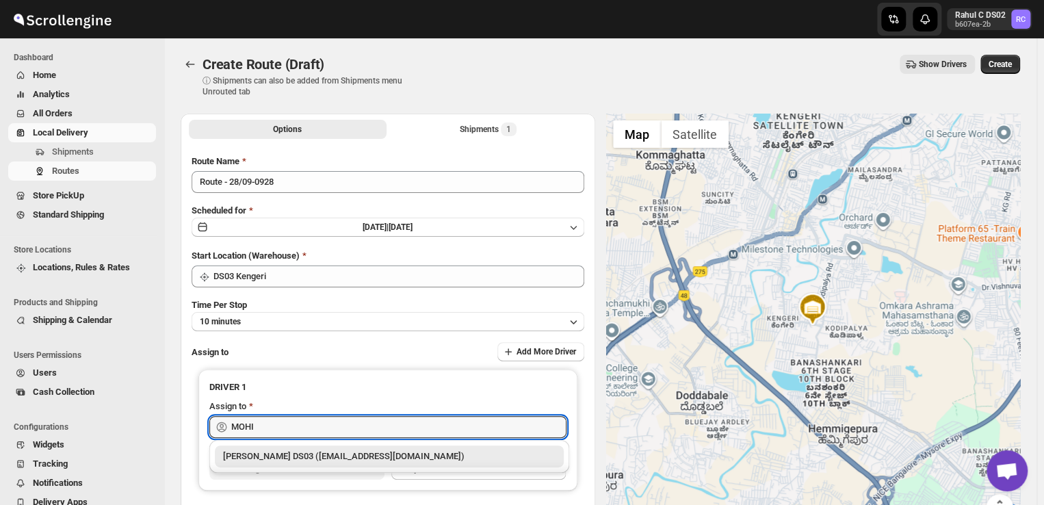
click at [293, 453] on div "[PERSON_NAME] DS03 ([EMAIL_ADDRESS][DOMAIN_NAME])" at bounding box center [389, 457] width 333 height 14
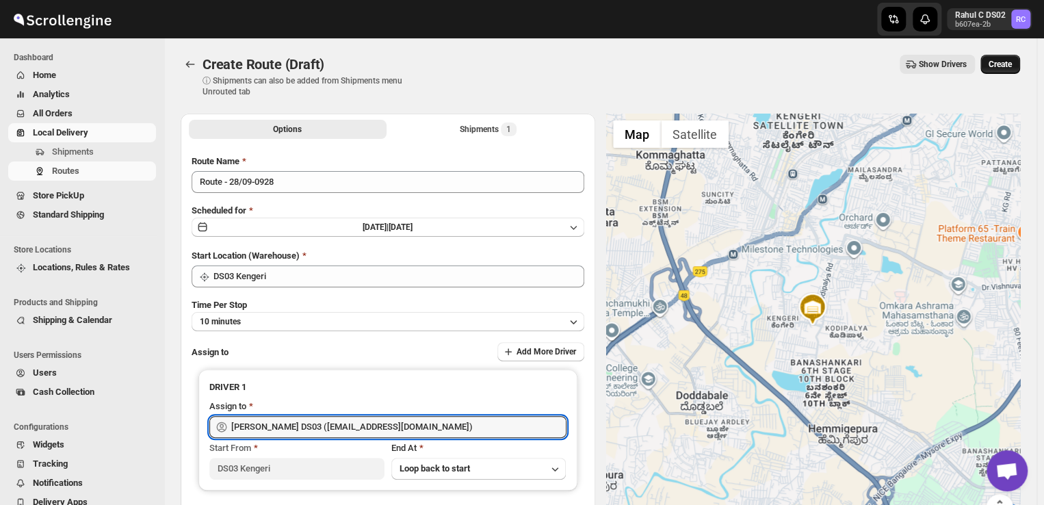
type input "[PERSON_NAME] DS03 ([EMAIL_ADDRESS][DOMAIN_NAME])"
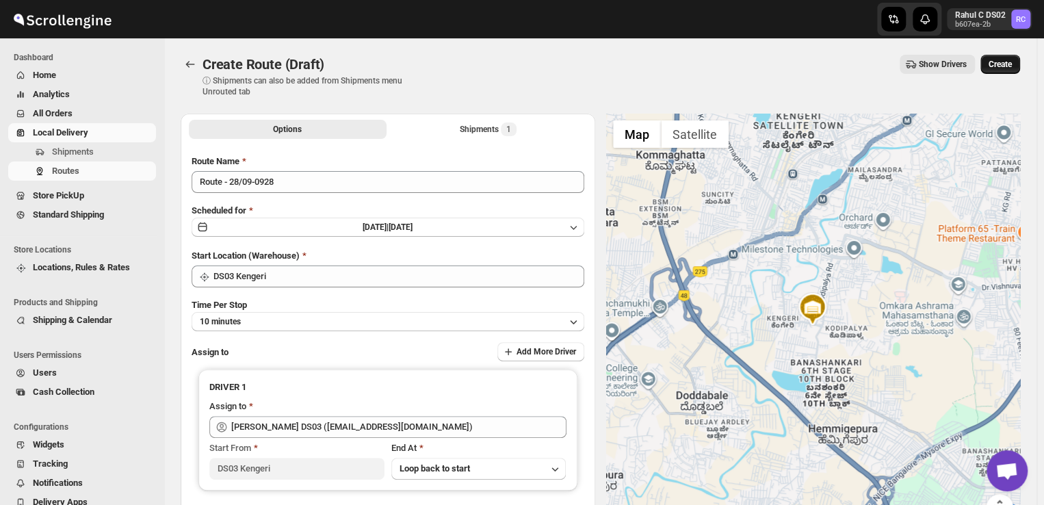
click at [1004, 62] on span "Create" at bounding box center [1000, 64] width 23 height 11
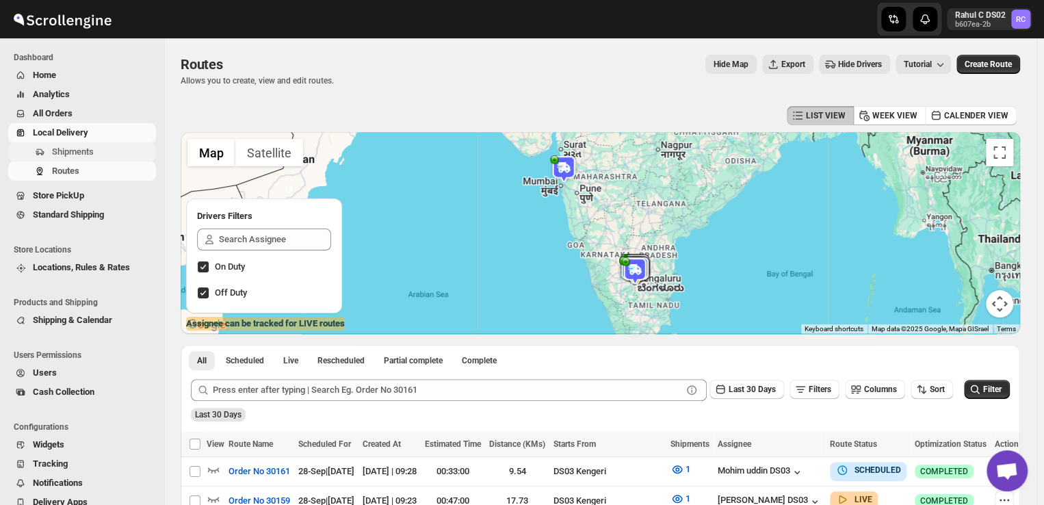
click at [85, 153] on span "Shipments" at bounding box center [73, 151] width 42 height 10
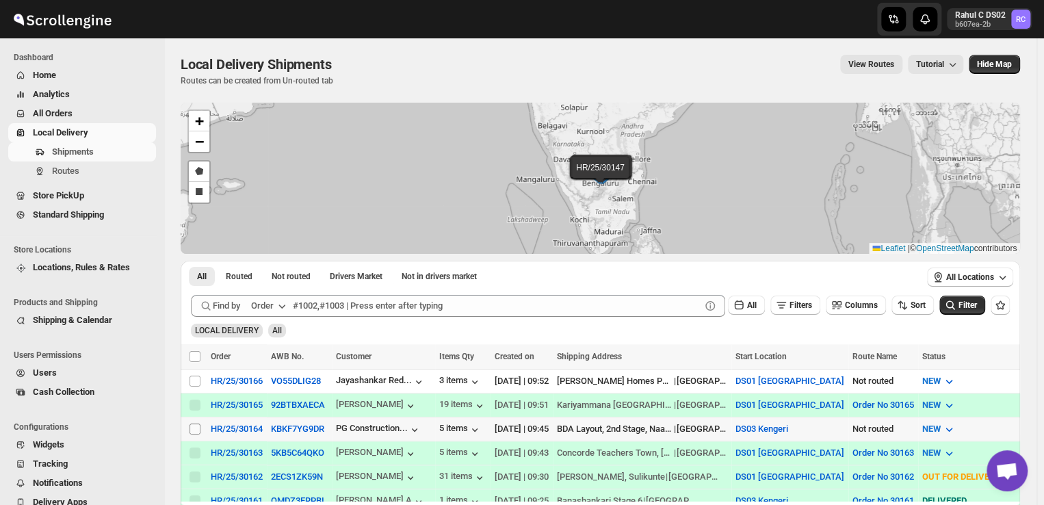
click at [192, 426] on input "Select shipment" at bounding box center [195, 429] width 11 height 11
checkbox input "true"
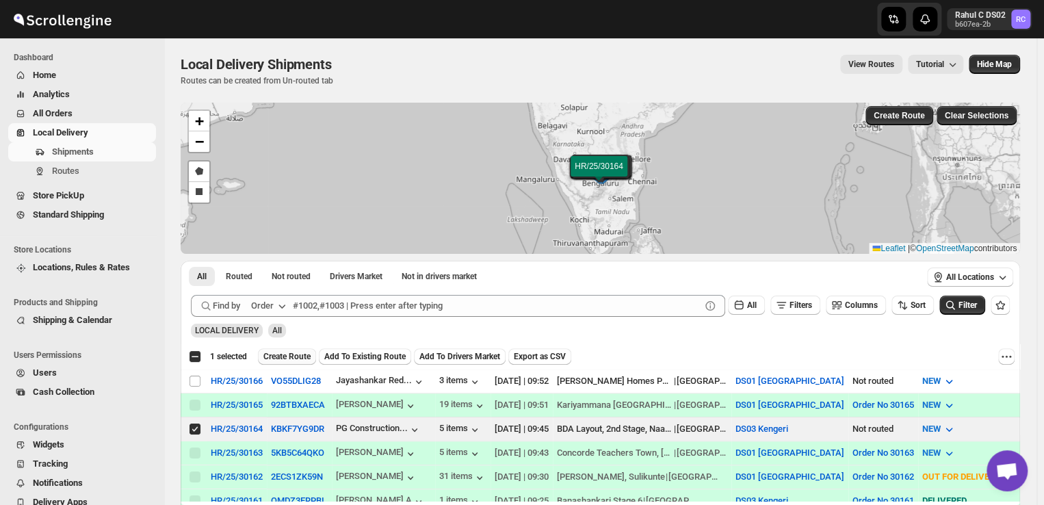
click at [290, 352] on span "Create Route" at bounding box center [286, 356] width 47 height 11
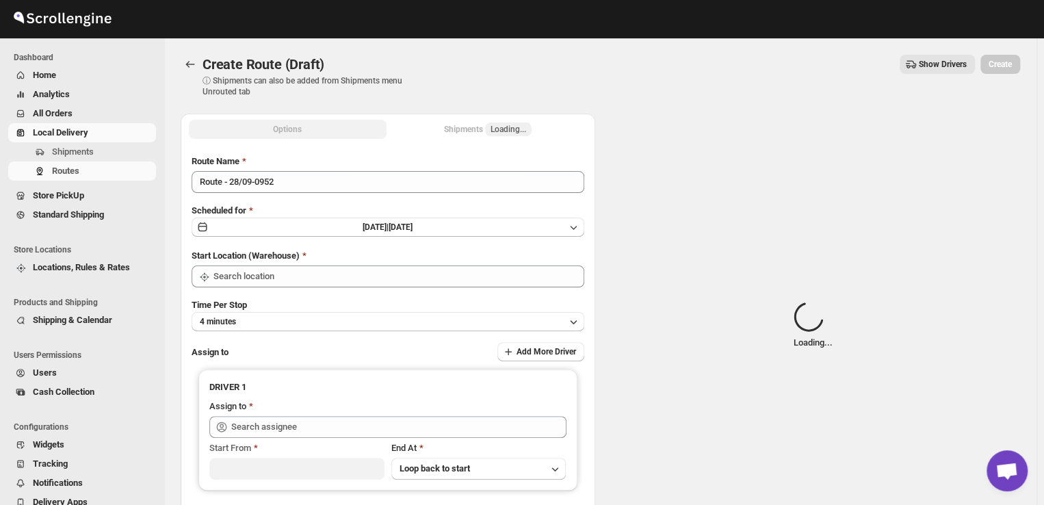
type input "DS03 Kengeri"
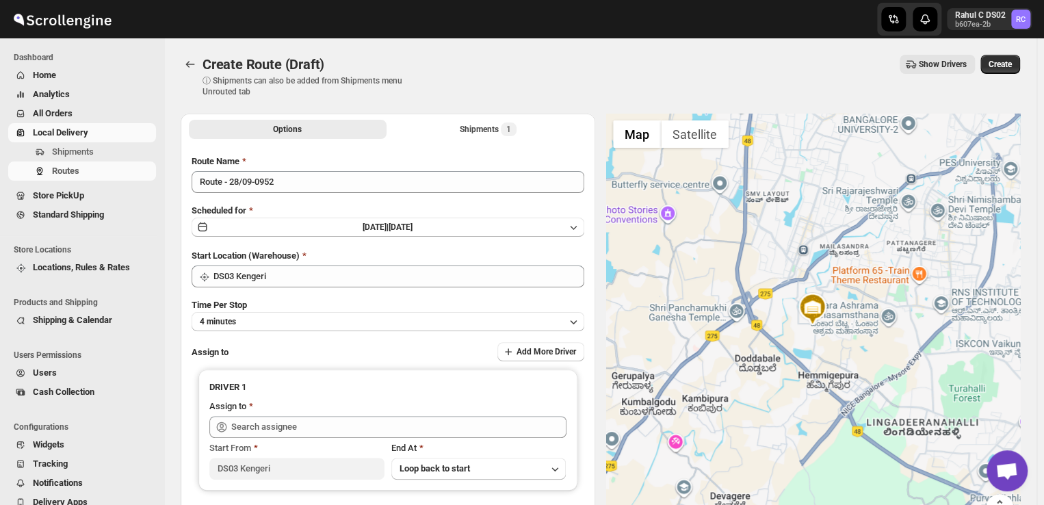
click at [255, 330] on div "Route Name Route - 28/09-0952 Scheduled for [DATE] | [DATE] Start Location (War…" at bounding box center [388, 342] width 393 height 375
click at [265, 324] on button "4 minutes" at bounding box center [388, 321] width 393 height 19
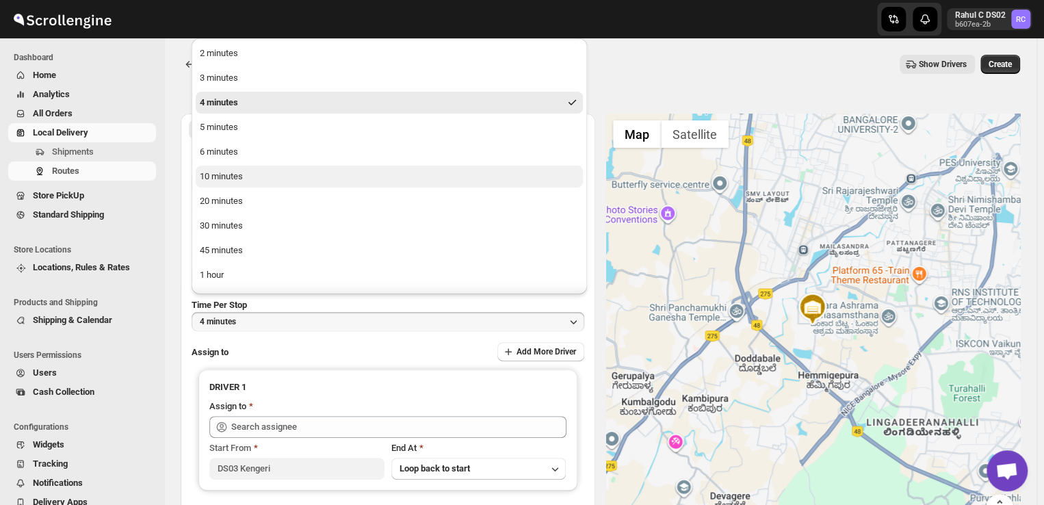
click at [246, 175] on button "10 minutes" at bounding box center [389, 177] width 387 height 22
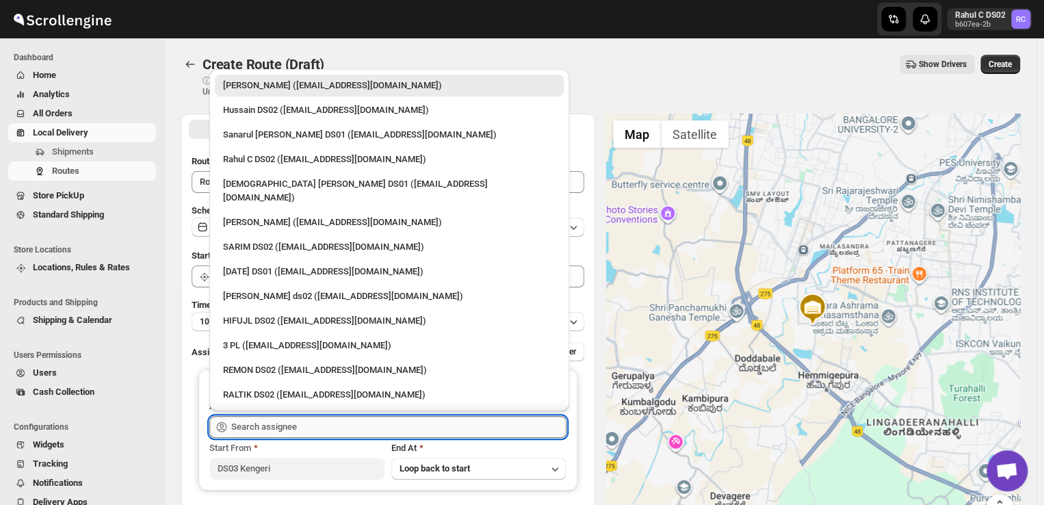
click at [304, 423] on input "text" at bounding box center [398, 427] width 335 height 22
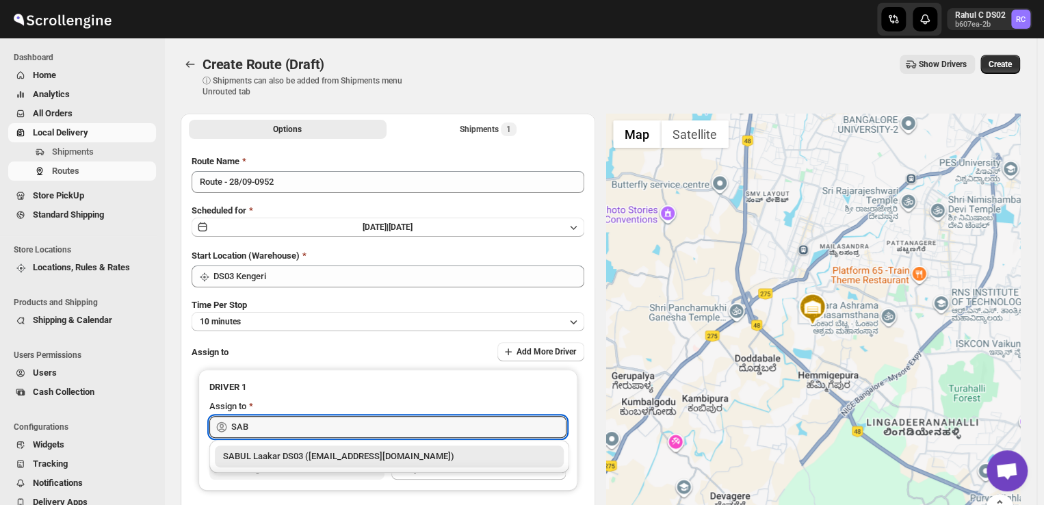
click at [272, 450] on div "SABUL Laakar DS03 ([EMAIL_ADDRESS][DOMAIN_NAME])" at bounding box center [389, 457] width 333 height 14
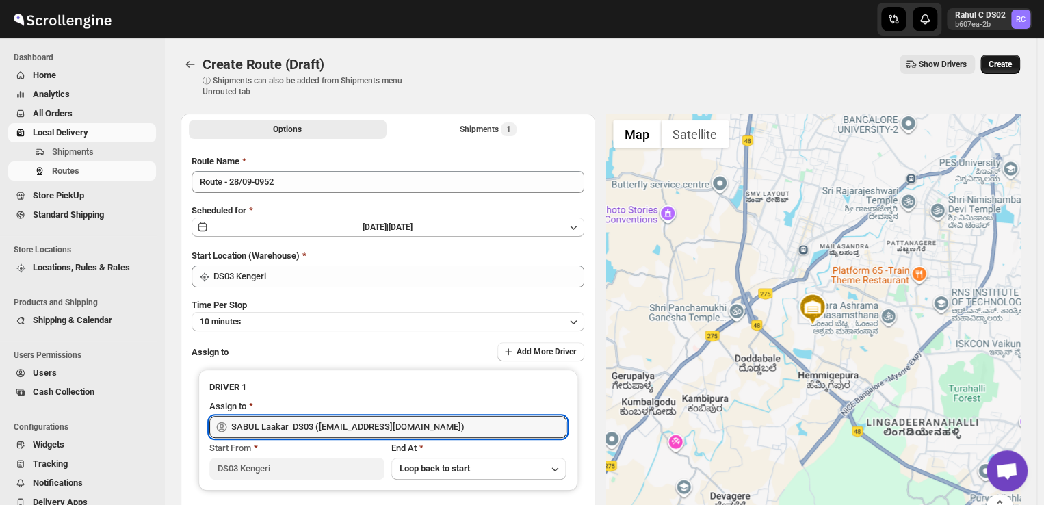
type input "SABUL Laakar DS03 ([EMAIL_ADDRESS][DOMAIN_NAME])"
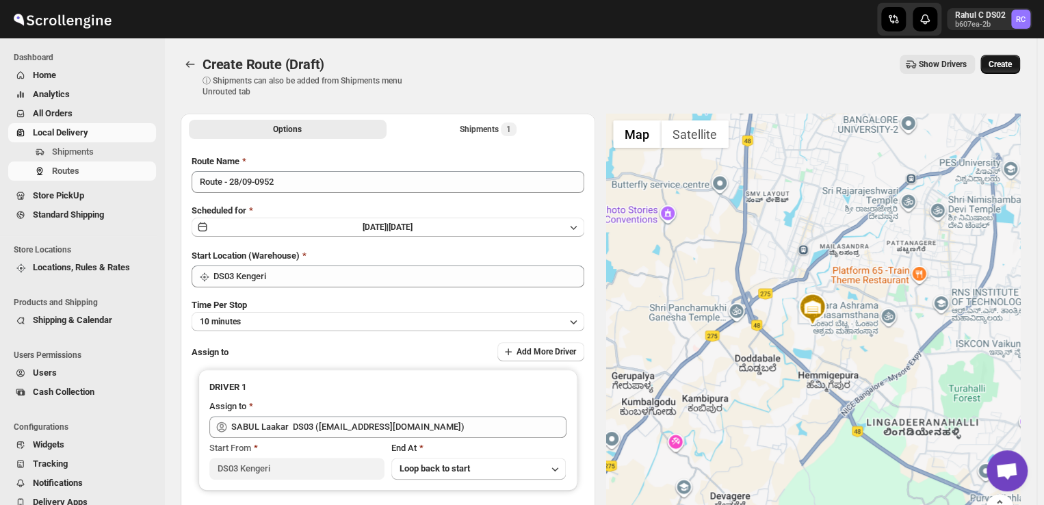
click at [1004, 58] on button "Create" at bounding box center [1000, 64] width 40 height 19
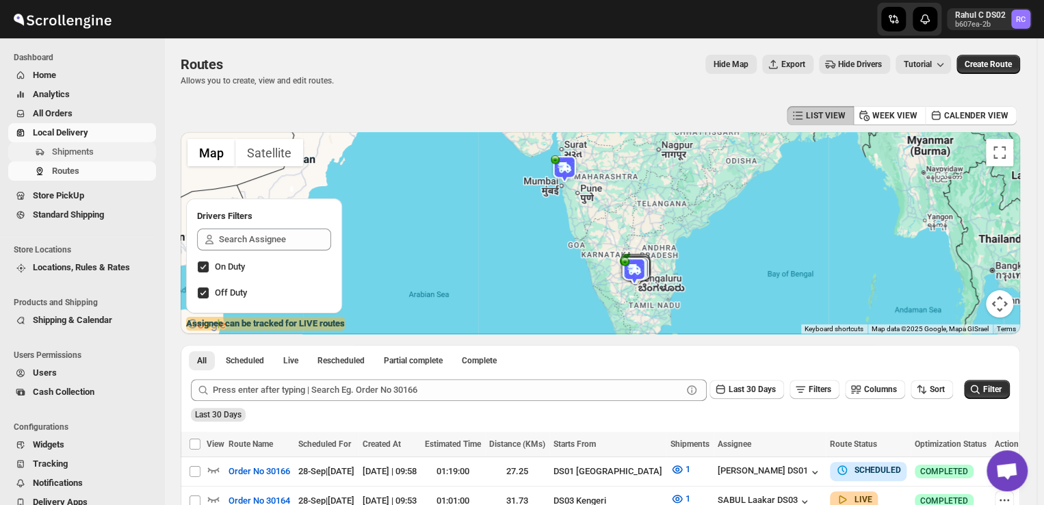
click at [118, 153] on span "Shipments" at bounding box center [102, 152] width 101 height 14
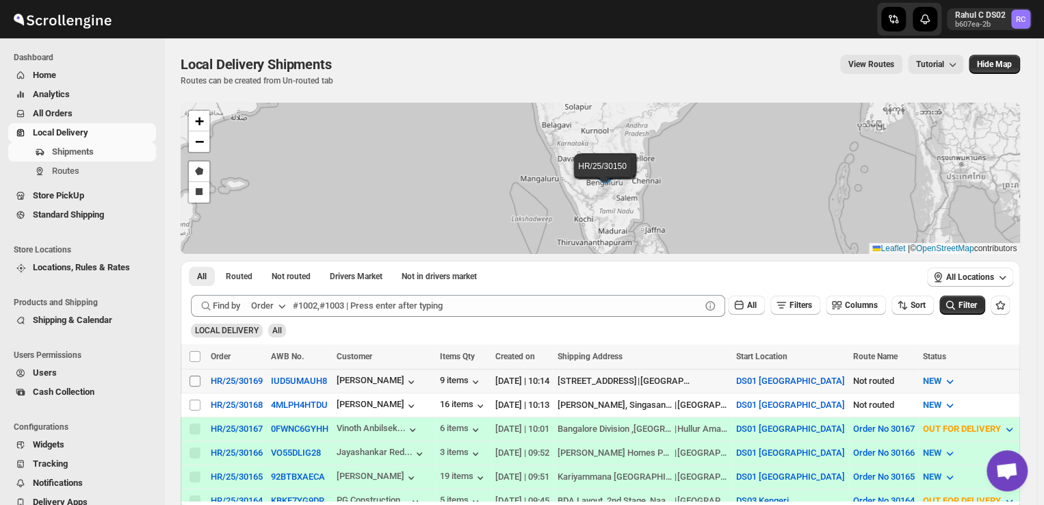
click at [194, 380] on input "Select shipment" at bounding box center [195, 381] width 11 height 11
checkbox input "true"
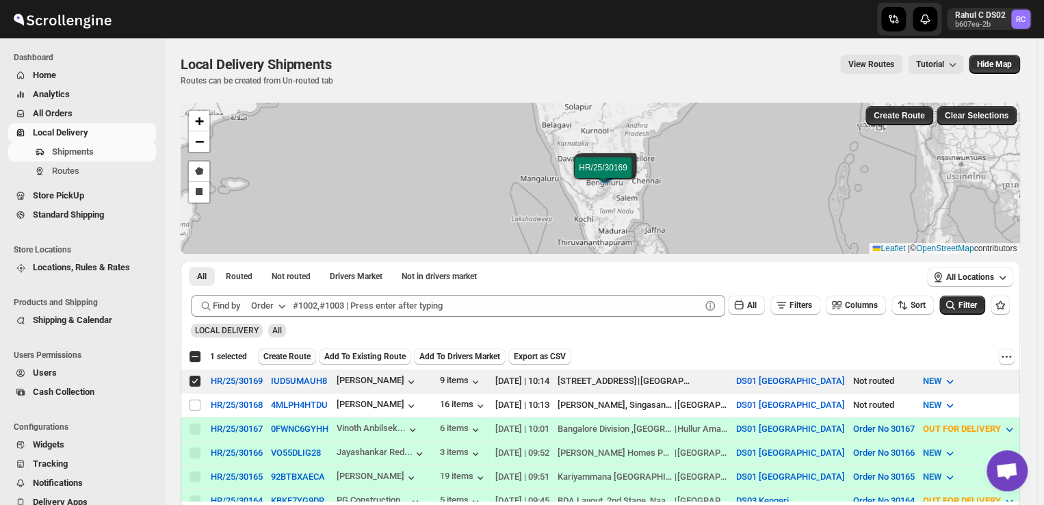
click at [286, 350] on button "Create Route" at bounding box center [287, 356] width 58 height 16
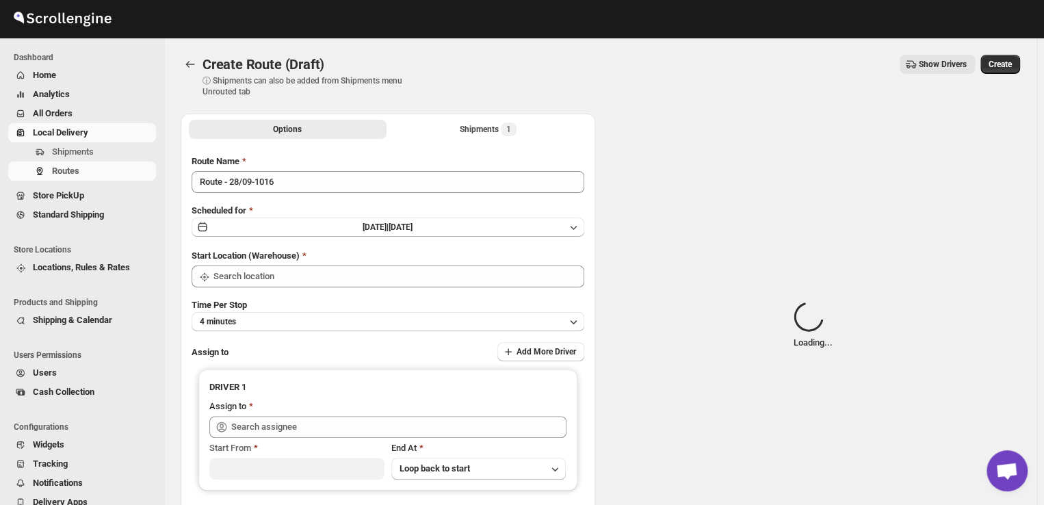
type input "DS01 [GEOGRAPHIC_DATA]"
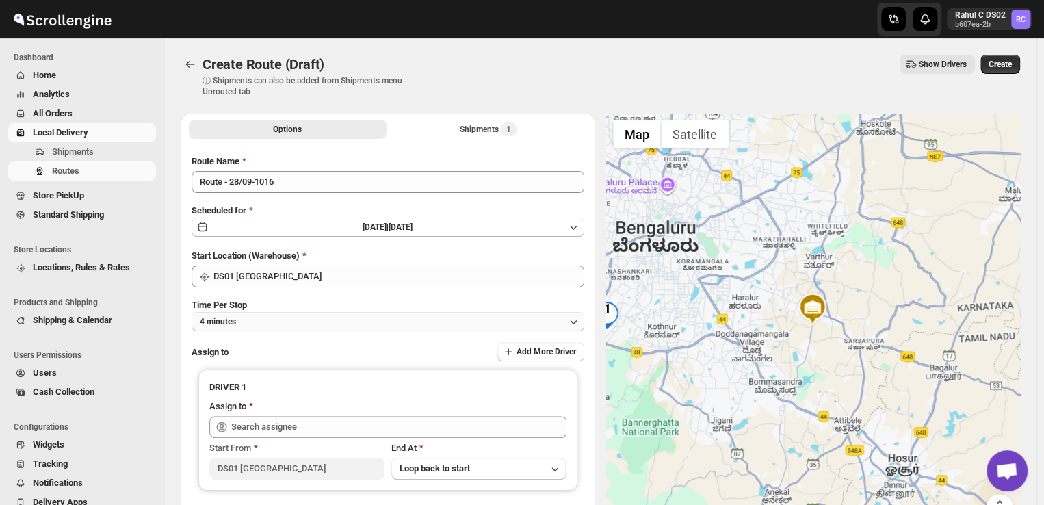
click at [283, 320] on button "4 minutes" at bounding box center [388, 321] width 393 height 19
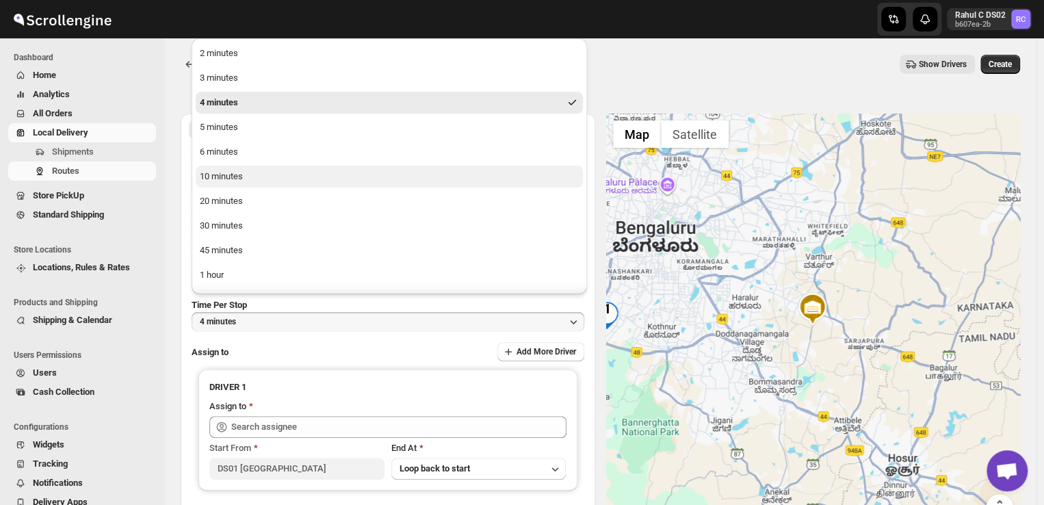
click at [241, 175] on div "10 minutes" at bounding box center [221, 177] width 43 height 14
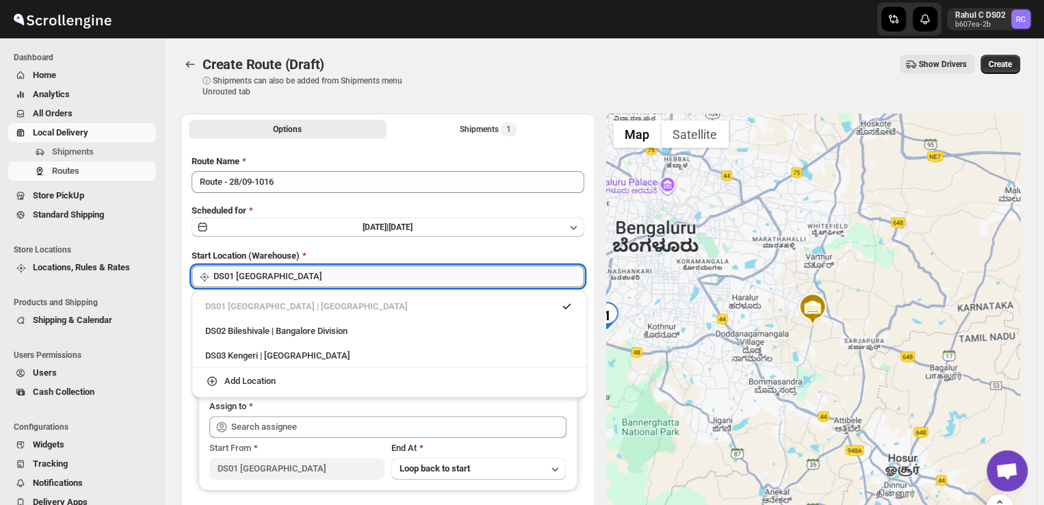
click at [285, 277] on input "DS01 [GEOGRAPHIC_DATA]" at bounding box center [398, 276] width 371 height 22
click at [219, 354] on div "DS03 Kengeri | [GEOGRAPHIC_DATA]" at bounding box center [389, 356] width 368 height 14
type input "DS03 Kengeri"
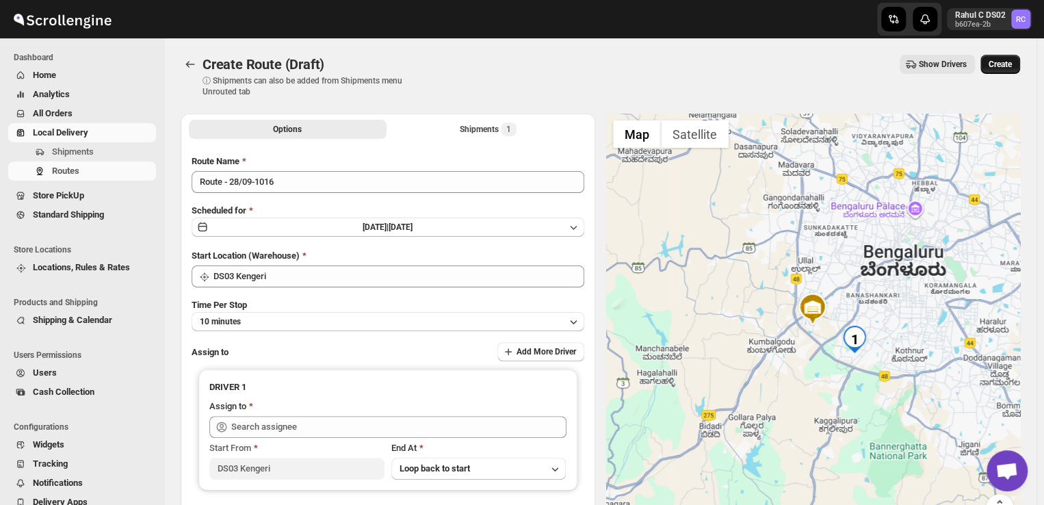
click at [1012, 65] on span "Create" at bounding box center [1000, 64] width 23 height 11
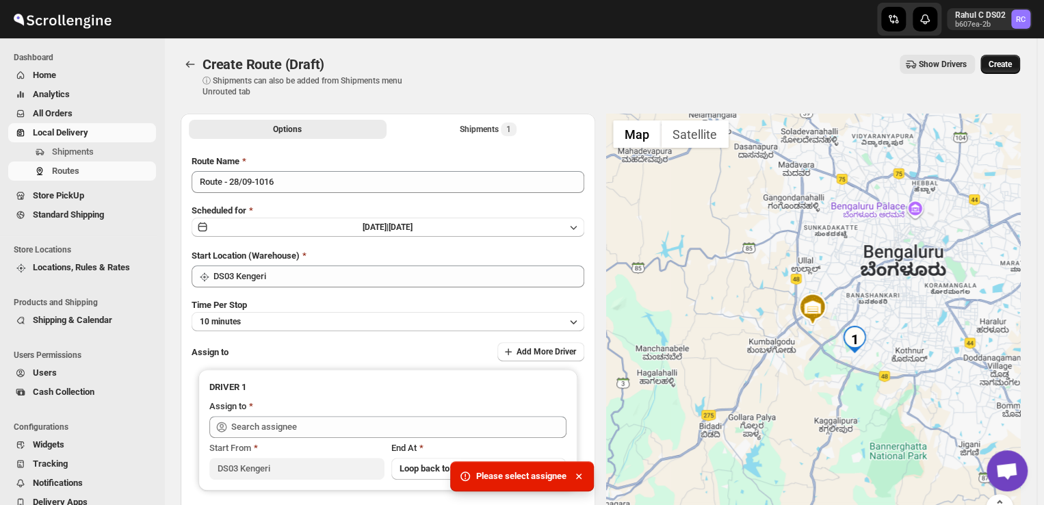
click at [1012, 65] on span "Create" at bounding box center [1000, 64] width 23 height 11
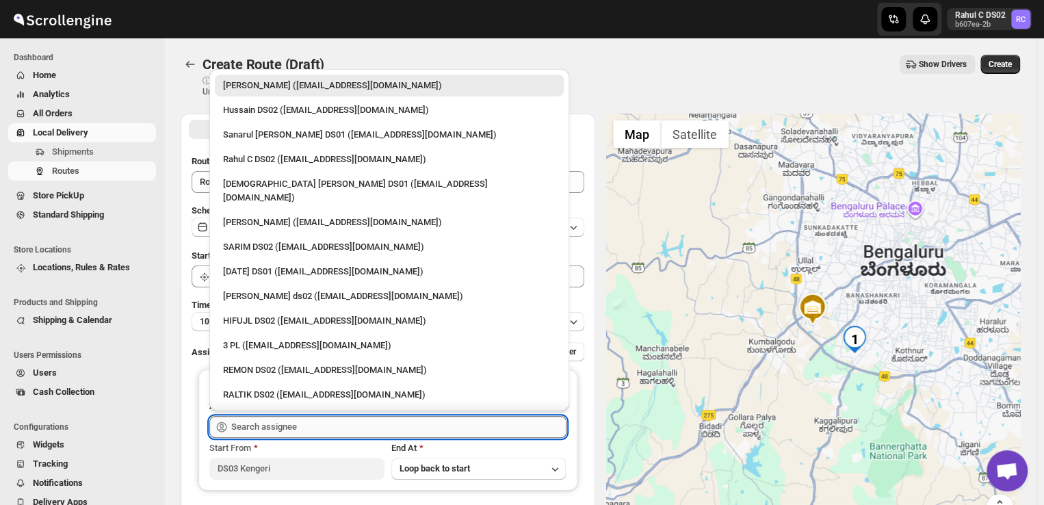
click at [300, 430] on input "text" at bounding box center [398, 427] width 335 height 22
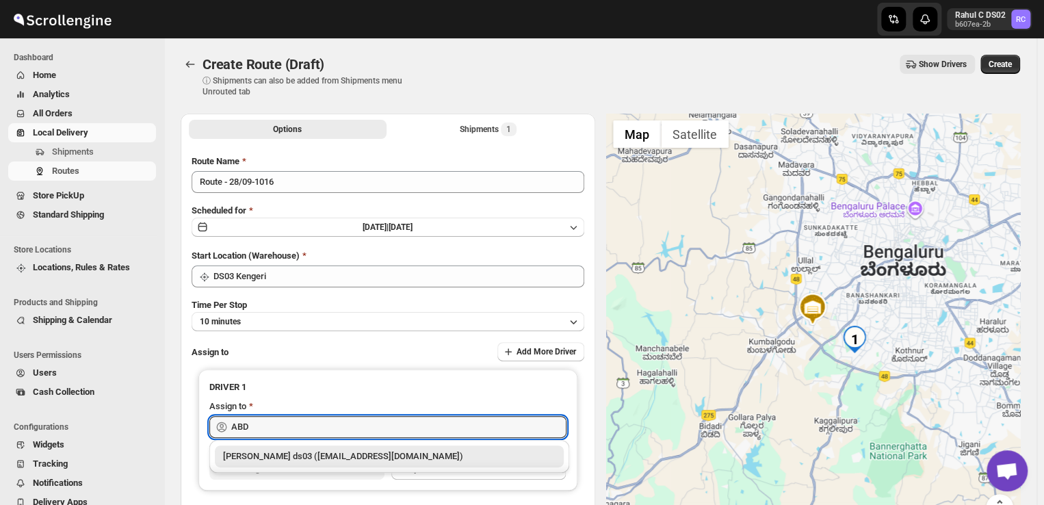
click at [293, 455] on div "[PERSON_NAME] ds03 ([EMAIL_ADDRESS][DOMAIN_NAME])" at bounding box center [389, 457] width 333 height 14
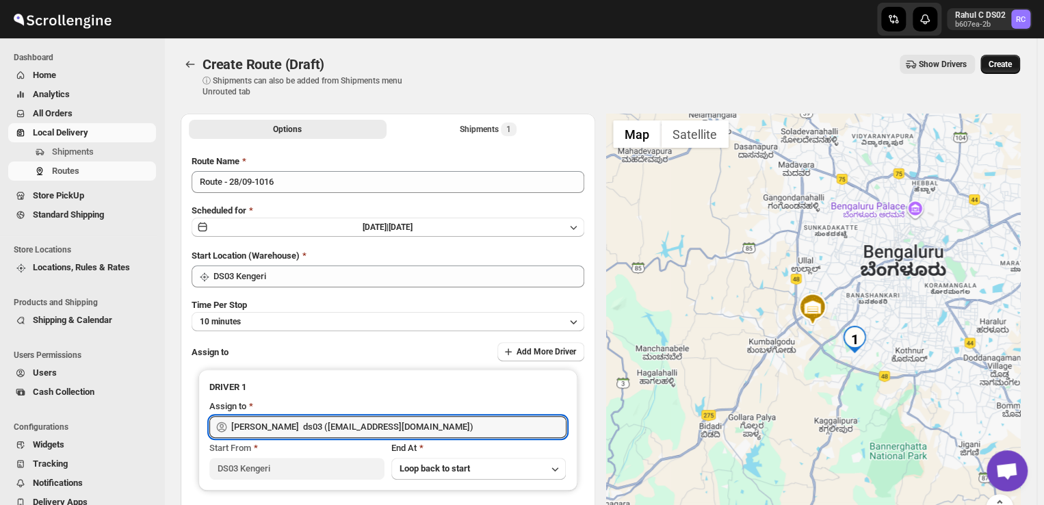
type input "[PERSON_NAME] ds03 ([EMAIL_ADDRESS][DOMAIN_NAME])"
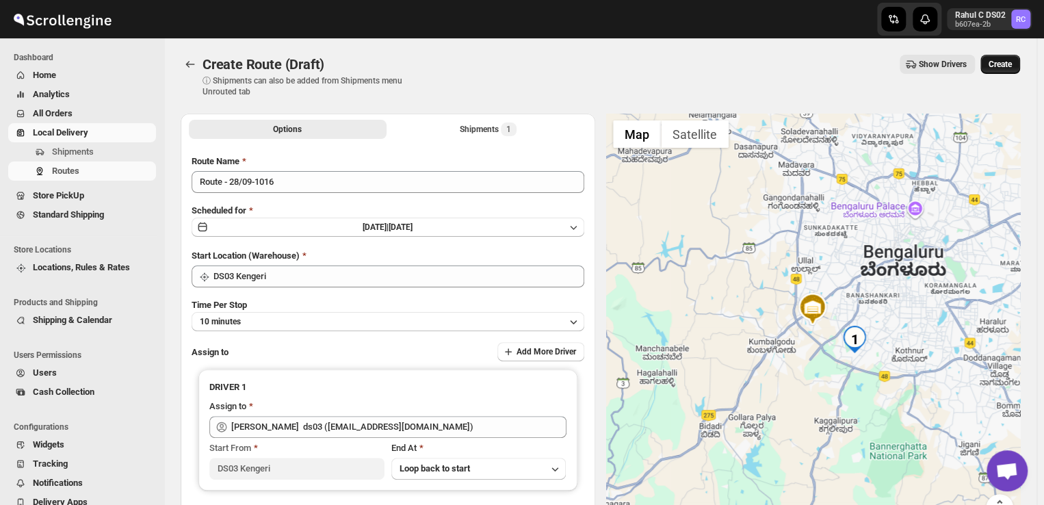
click at [1012, 63] on span "Create" at bounding box center [1000, 64] width 23 height 11
